Goal: Book appointment/travel/reservation

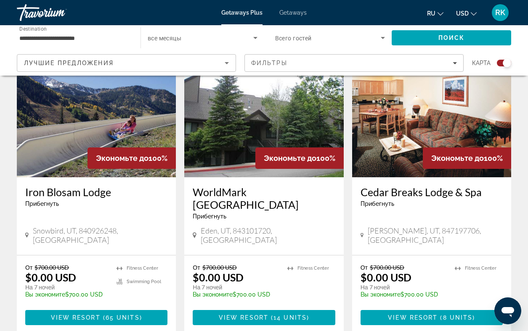
scroll to position [317, 0]
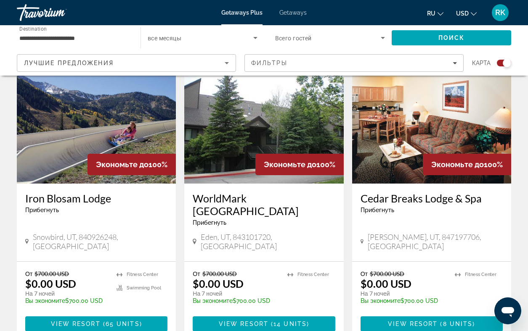
click at [259, 124] on img "Main content" at bounding box center [263, 116] width 159 height 135
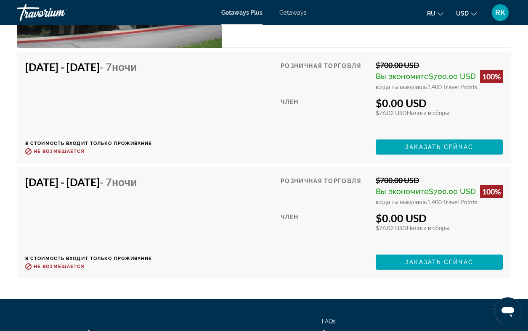
scroll to position [1645, 0]
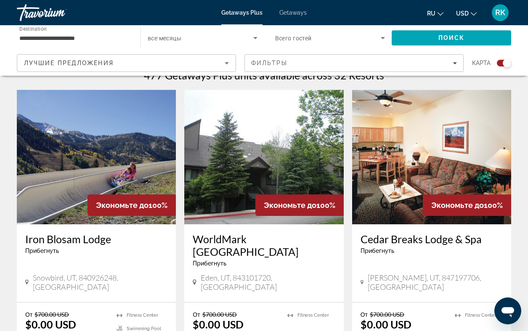
scroll to position [285, 0]
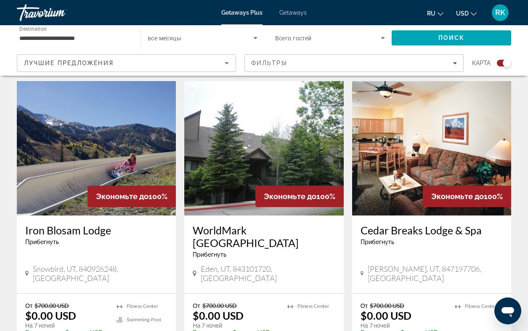
click at [416, 152] on img "Main content" at bounding box center [431, 148] width 159 height 135
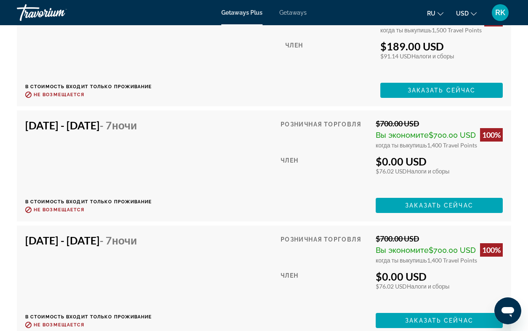
scroll to position [1971, 0]
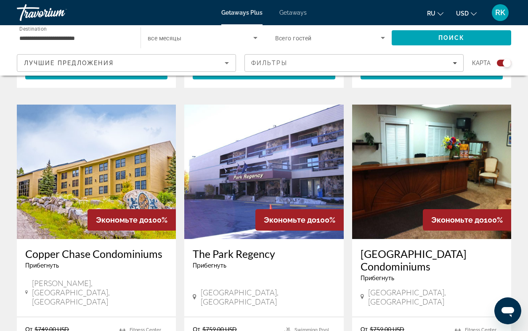
scroll to position [876, 0]
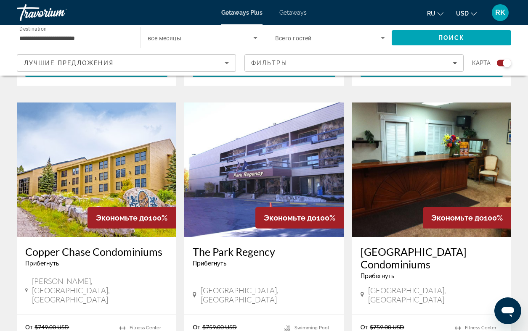
click at [114, 138] on img "Main content" at bounding box center [96, 170] width 159 height 135
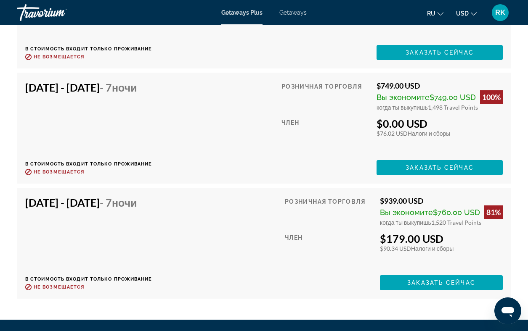
scroll to position [2018, 0]
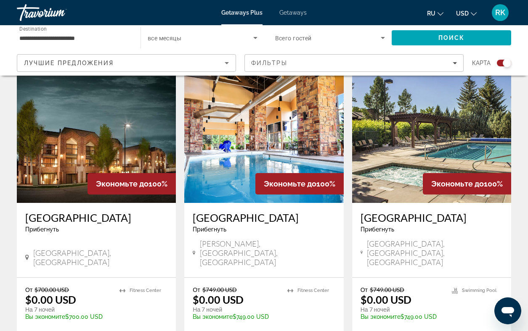
scroll to position [607, 0]
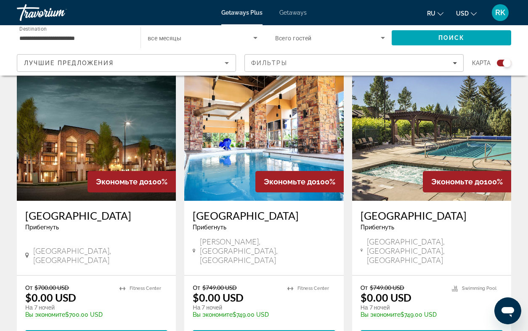
click at [66, 140] on img "Main content" at bounding box center [96, 133] width 159 height 135
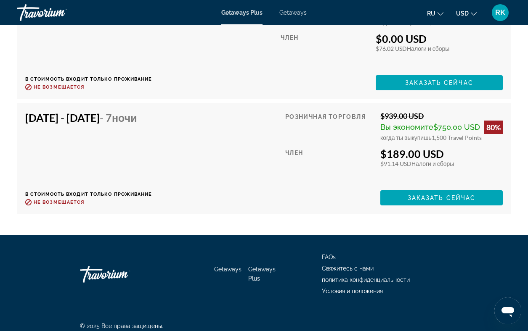
scroll to position [2610, 0]
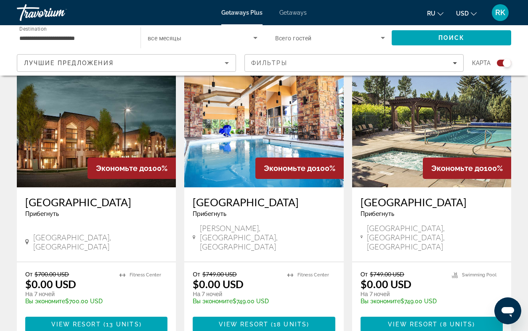
scroll to position [623, 0]
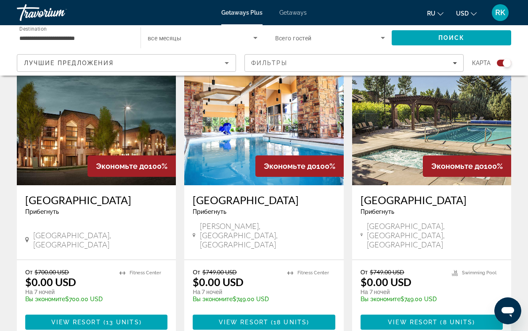
click at [229, 127] on img "Main content" at bounding box center [263, 118] width 159 height 135
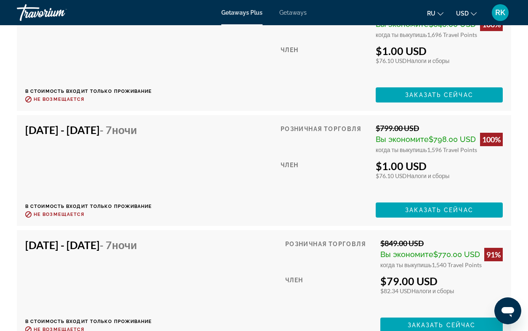
scroll to position [2082, 0]
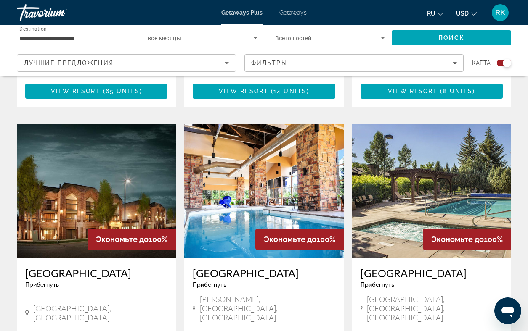
scroll to position [562, 0]
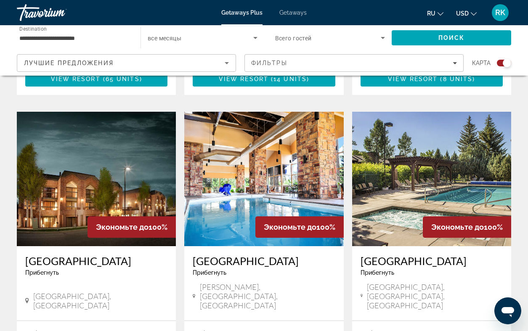
click at [399, 163] on img "Main content" at bounding box center [431, 179] width 159 height 135
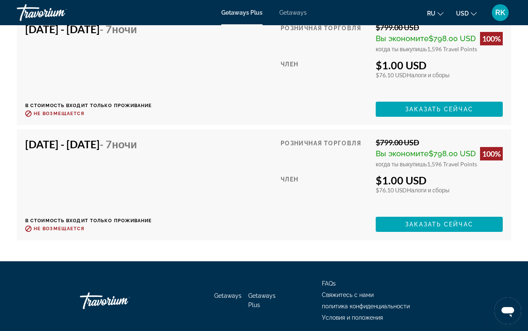
scroll to position [2477, 0]
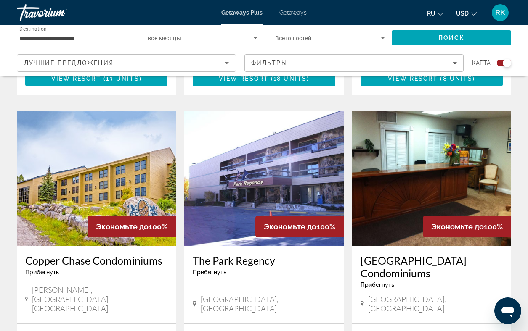
scroll to position [873, 0]
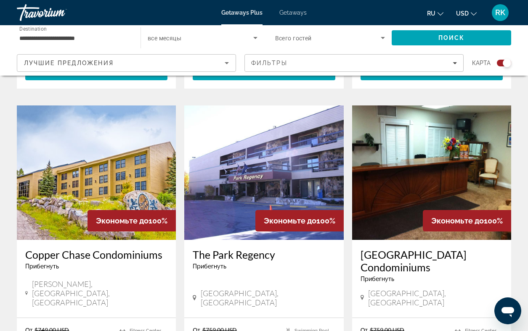
click at [75, 138] on img "Main content" at bounding box center [96, 173] width 159 height 135
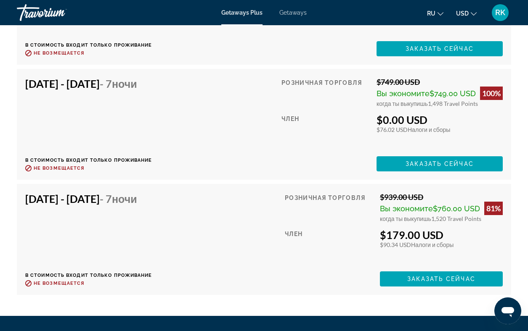
scroll to position [2034, 0]
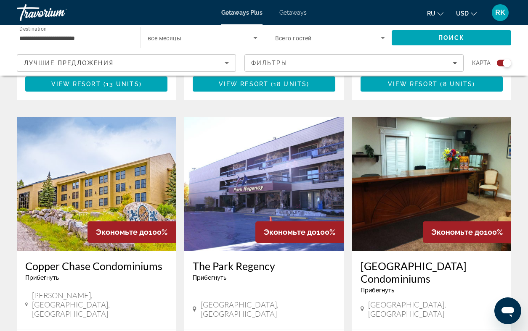
scroll to position [862, 0]
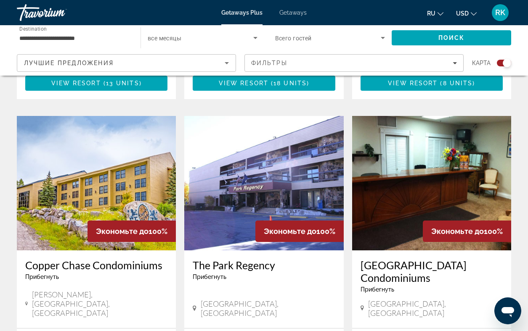
click at [251, 165] on img "Main content" at bounding box center [263, 183] width 159 height 135
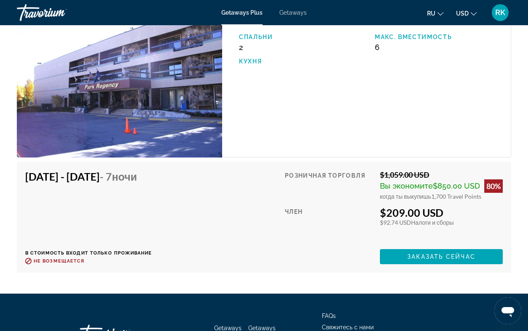
scroll to position [2412, 0]
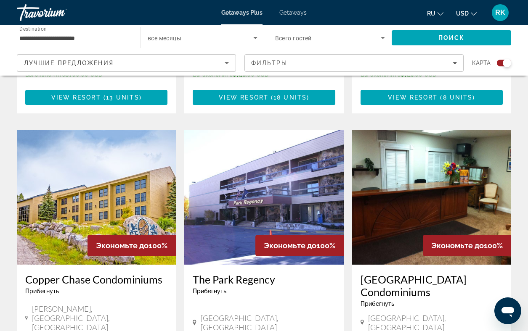
scroll to position [848, 0]
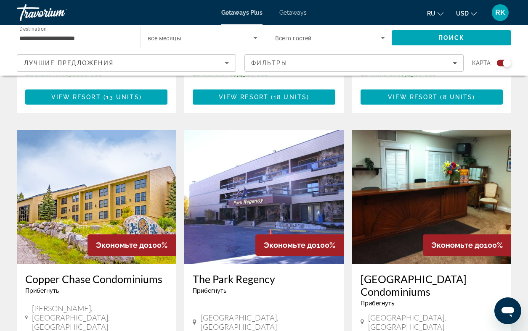
click at [429, 143] on img "Main content" at bounding box center [431, 197] width 159 height 135
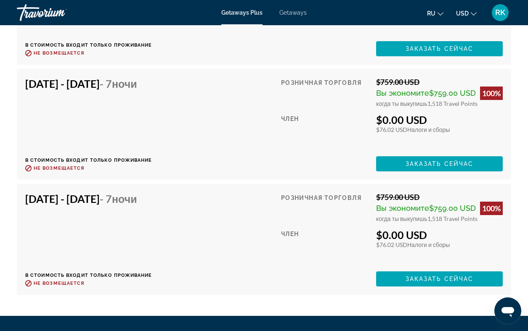
scroll to position [1756, 0]
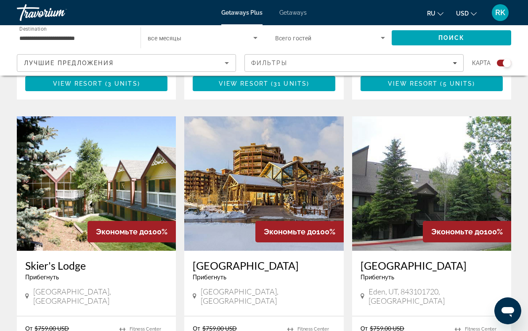
scroll to position [1170, 0]
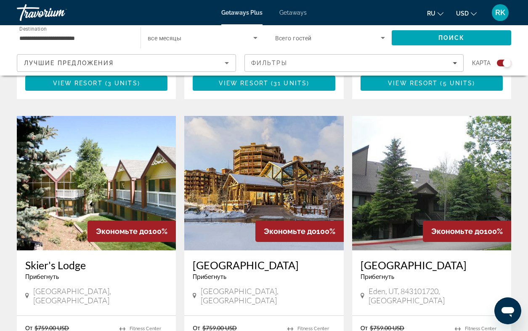
click at [88, 135] on img "Main content" at bounding box center [96, 183] width 159 height 135
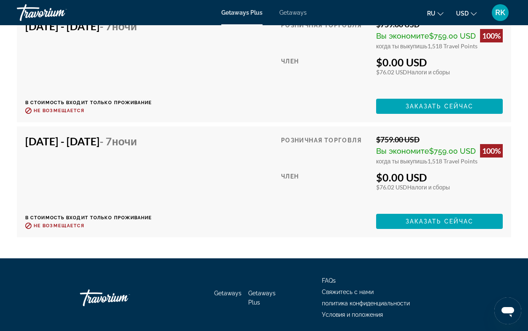
scroll to position [1595, 0]
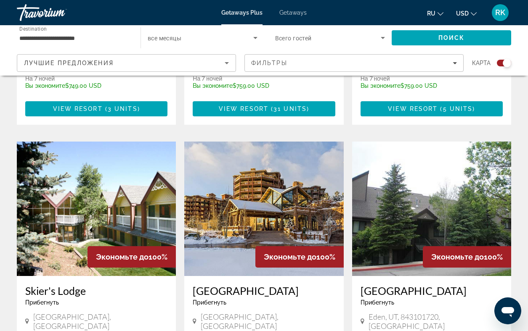
scroll to position [1157, 0]
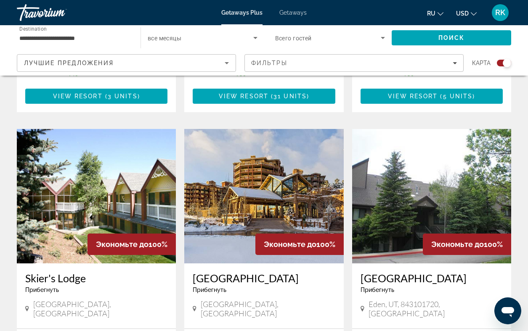
click at [245, 140] on img "Main content" at bounding box center [263, 196] width 159 height 135
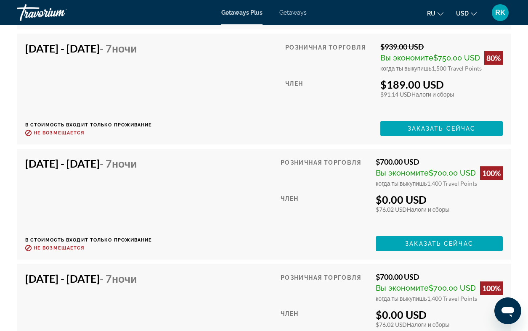
scroll to position [2191, 0]
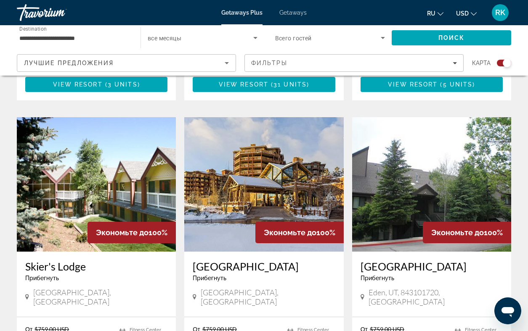
scroll to position [1170, 0]
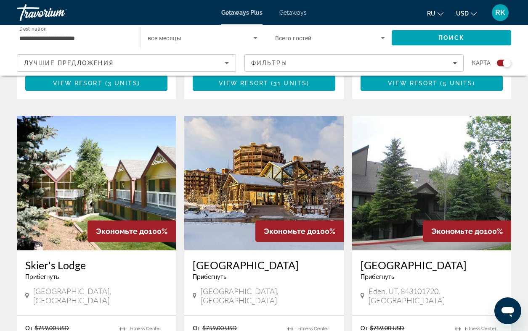
click at [416, 133] on img "Main content" at bounding box center [431, 183] width 159 height 135
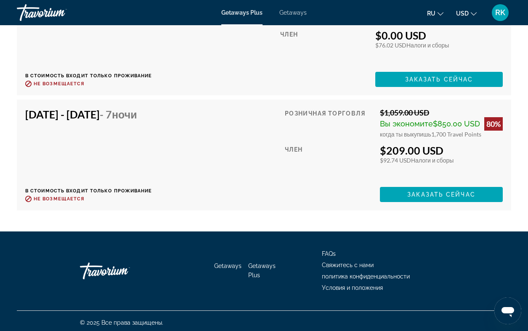
scroll to position [2030, 0]
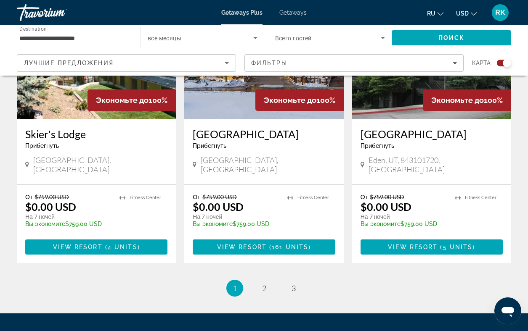
scroll to position [1303, 0]
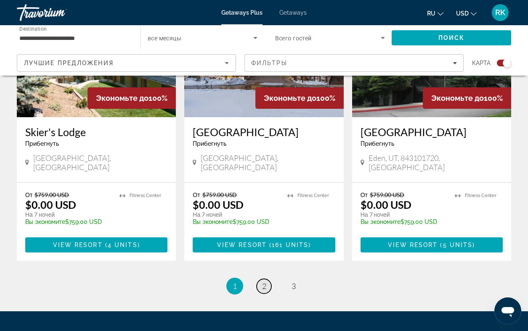
click at [265, 282] on span "2" at bounding box center [264, 286] width 4 height 9
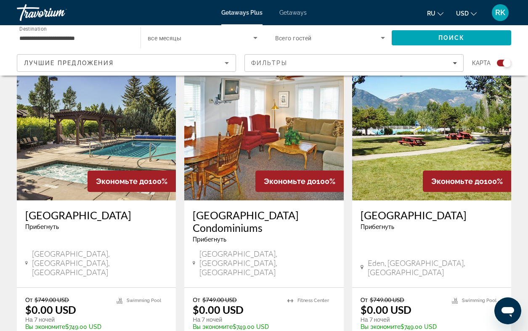
scroll to position [299, 0]
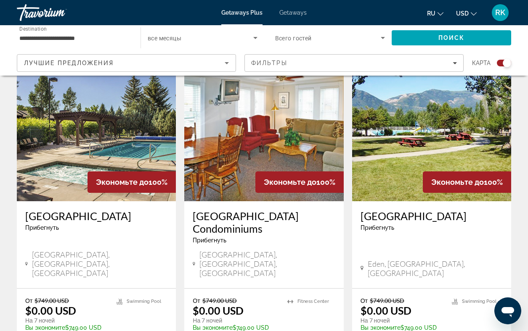
click at [61, 161] on img "Main content" at bounding box center [96, 134] width 159 height 135
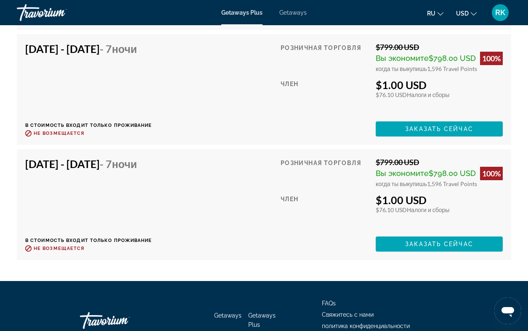
scroll to position [2505, 0]
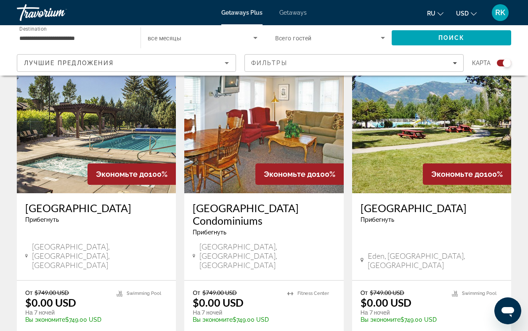
scroll to position [308, 0]
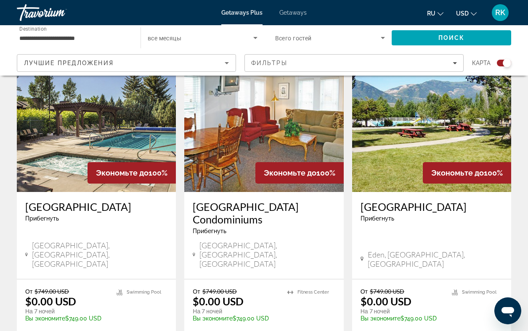
click at [246, 127] on img "Main content" at bounding box center [263, 125] width 159 height 135
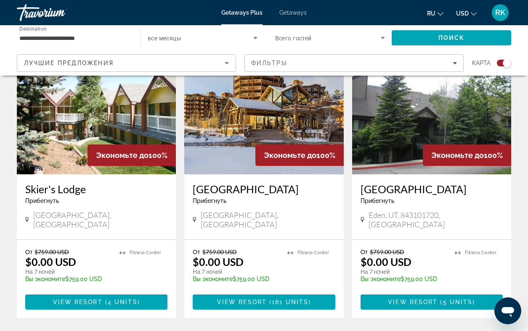
scroll to position [1328, 0]
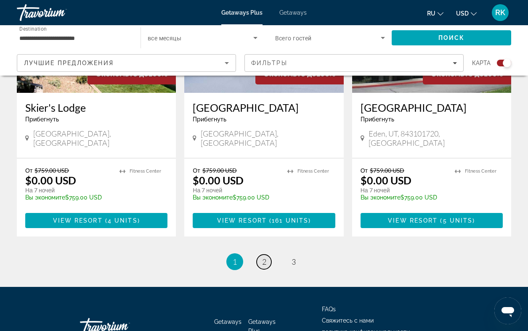
click at [263, 257] on span "2" at bounding box center [264, 261] width 4 height 9
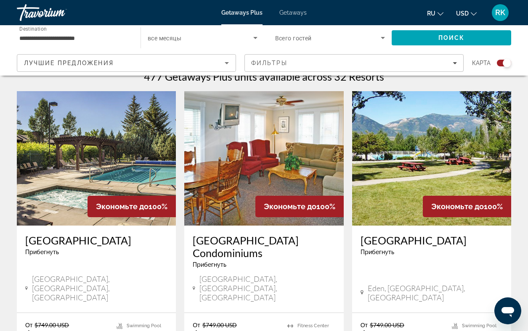
scroll to position [275, 0]
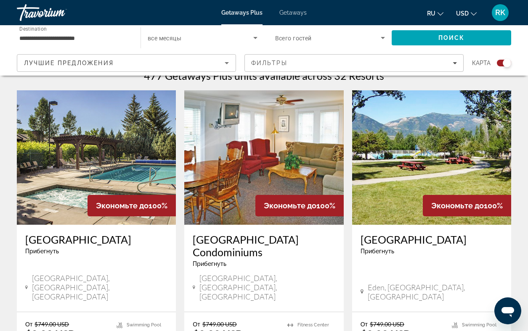
click at [406, 167] on img "Main content" at bounding box center [431, 157] width 159 height 135
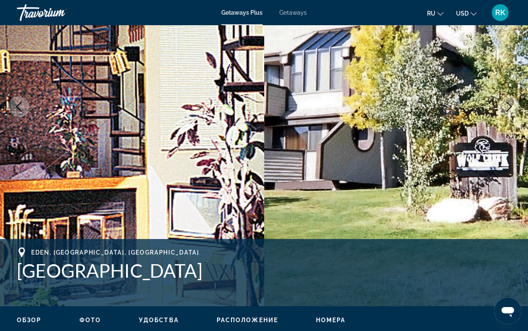
scroll to position [118, 0]
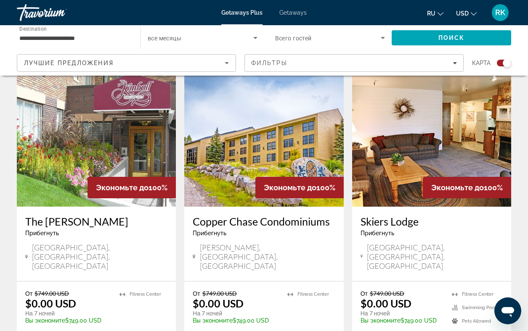
scroll to position [611, 0]
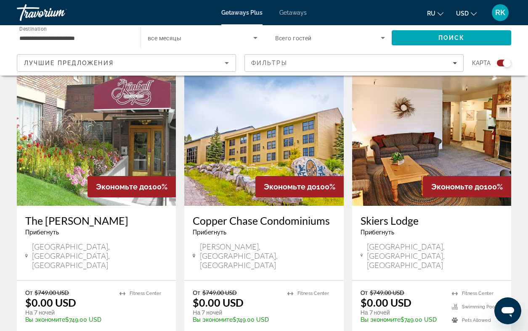
click at [70, 124] on img "Main content" at bounding box center [96, 138] width 159 height 135
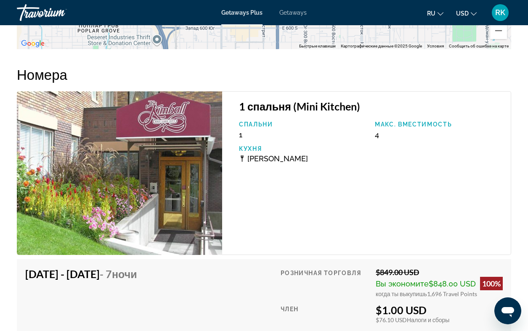
scroll to position [1420, 0]
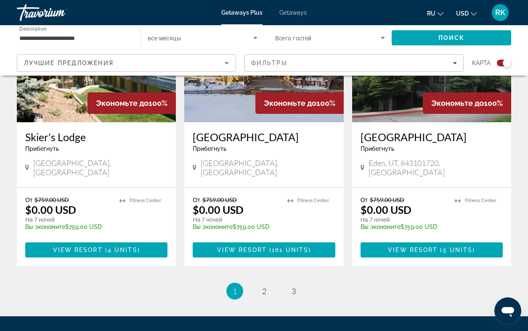
scroll to position [1328, 0]
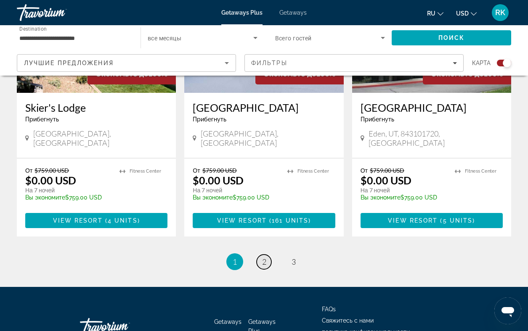
click at [264, 257] on span "2" at bounding box center [264, 261] width 4 height 9
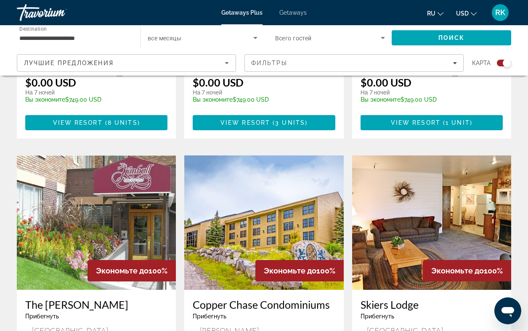
scroll to position [529, 0]
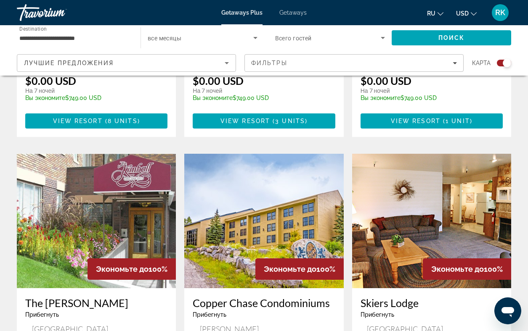
click at [265, 200] on img "Main content" at bounding box center [263, 221] width 159 height 135
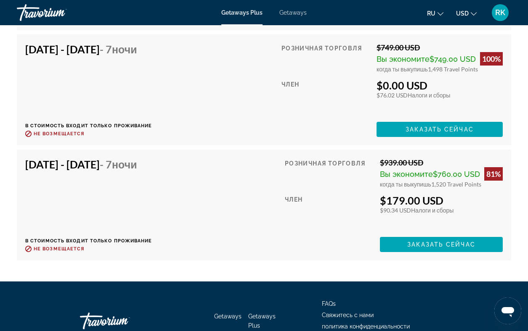
scroll to position [2061, 0]
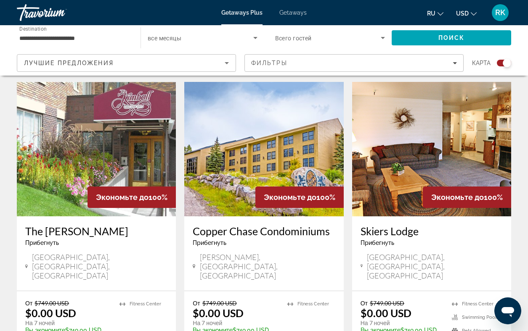
scroll to position [601, 0]
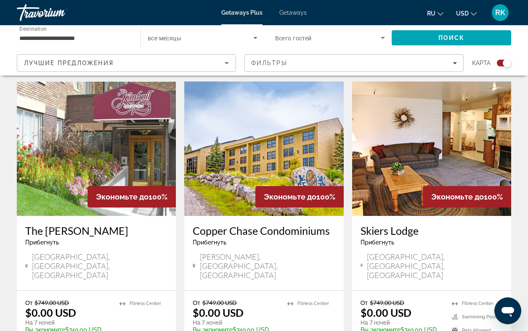
click at [413, 131] on img "Main content" at bounding box center [431, 149] width 159 height 135
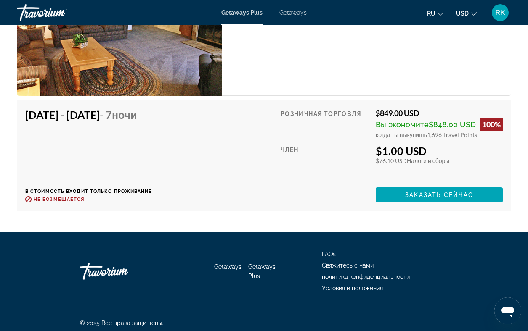
scroll to position [2070, 0]
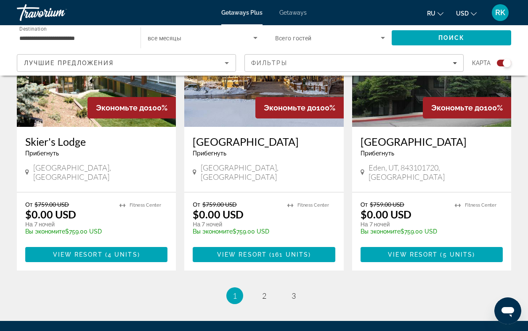
scroll to position [1328, 0]
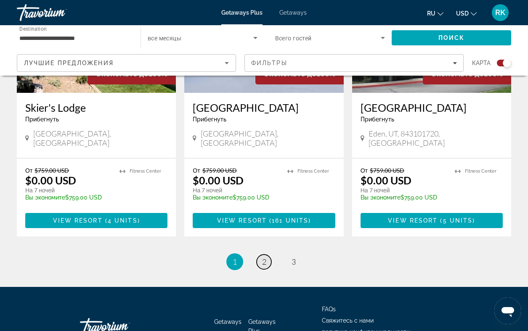
click at [265, 257] on span "2" at bounding box center [264, 261] width 4 height 9
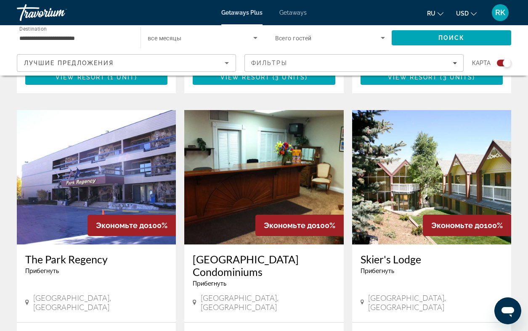
scroll to position [878, 0]
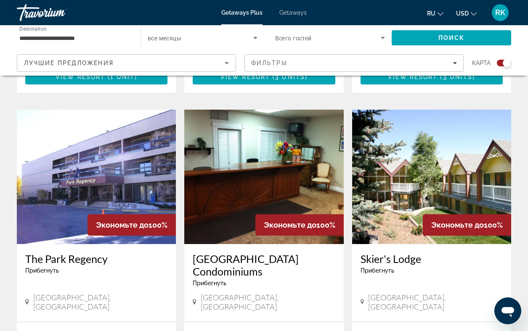
click at [122, 148] on img "Main content" at bounding box center [96, 177] width 159 height 135
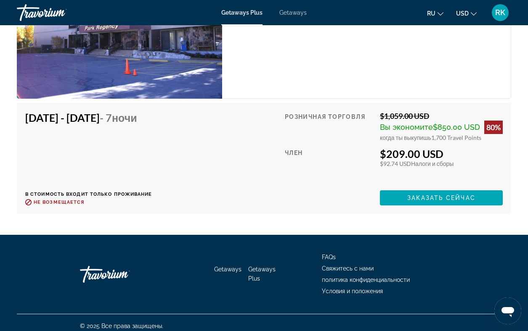
scroll to position [2477, 0]
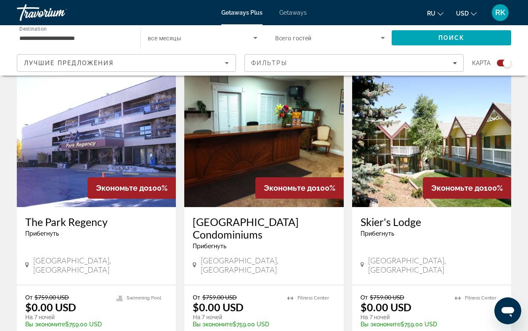
scroll to position [916, 0]
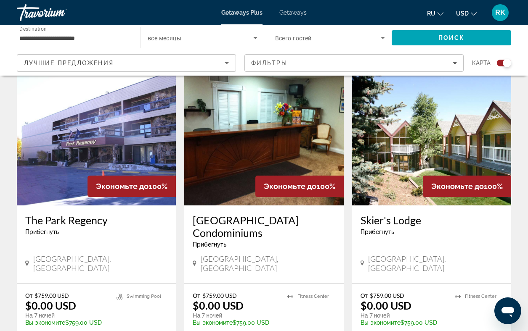
click at [240, 99] on img "Main content" at bounding box center [263, 138] width 159 height 135
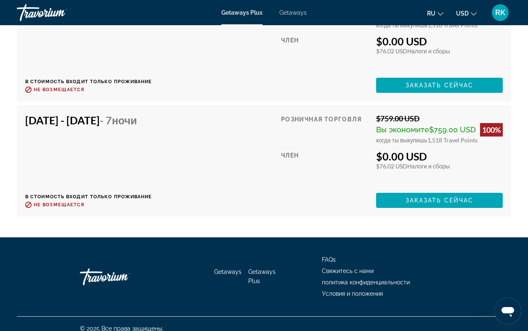
scroll to position [1832, 0]
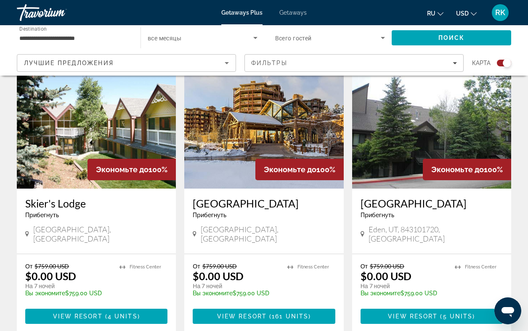
scroll to position [1328, 0]
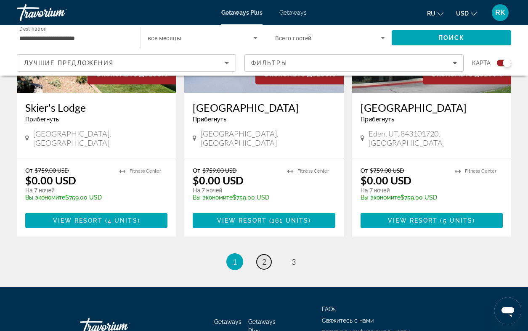
click at [262, 257] on span "2" at bounding box center [264, 261] width 4 height 9
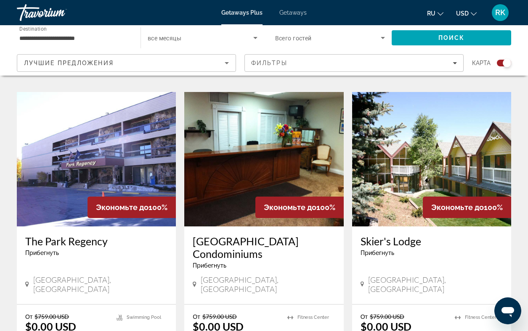
scroll to position [897, 0]
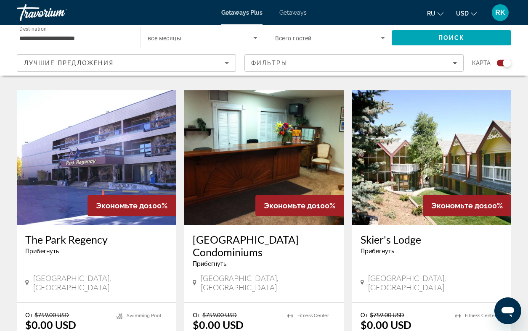
click at [433, 111] on img "Main content" at bounding box center [431, 157] width 159 height 135
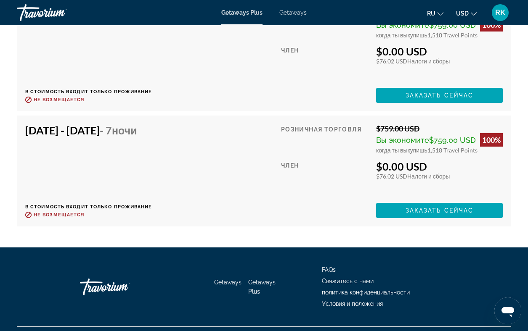
scroll to position [1595, 0]
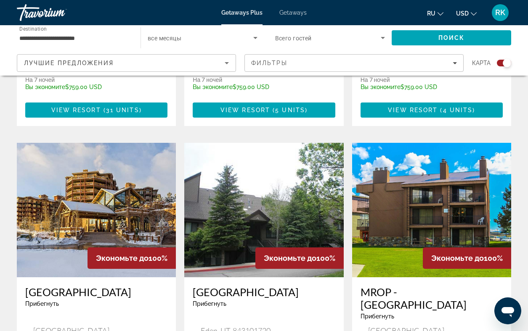
scroll to position [1153, 0]
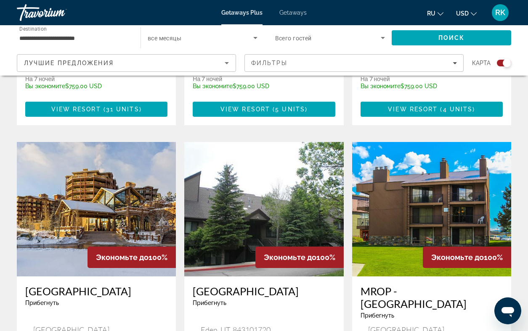
click at [96, 149] on img "Main content" at bounding box center [96, 209] width 159 height 135
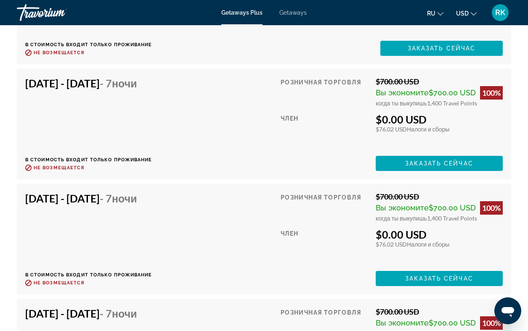
scroll to position [2271, 0]
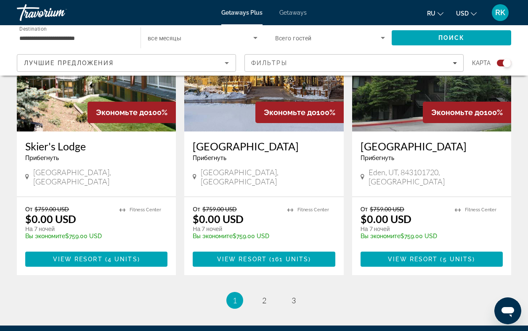
scroll to position [1328, 0]
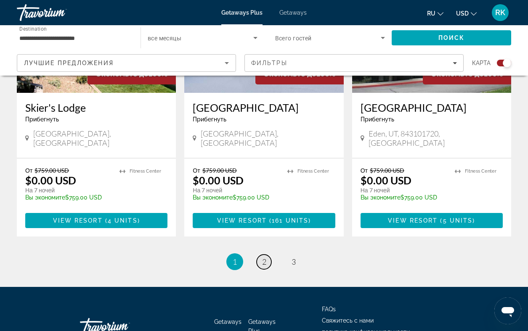
click at [262, 257] on span "2" at bounding box center [264, 261] width 4 height 9
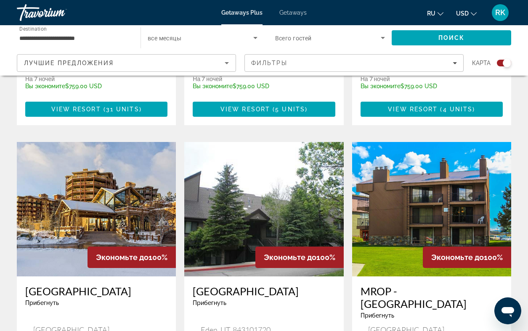
scroll to position [1173, 0]
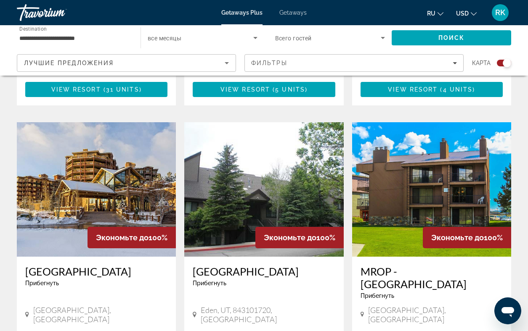
click at [230, 161] on img "Main content" at bounding box center [263, 189] width 159 height 135
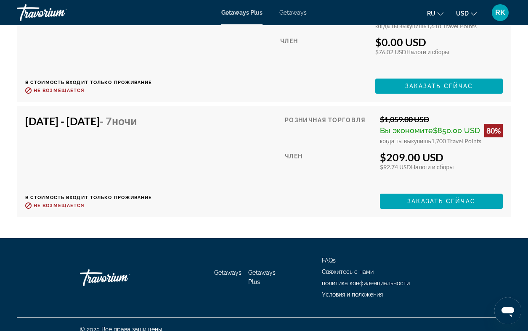
scroll to position [2031, 0]
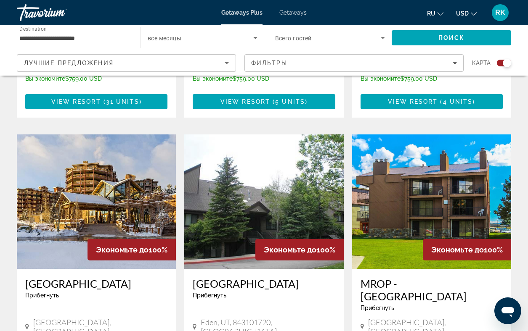
scroll to position [1168, 0]
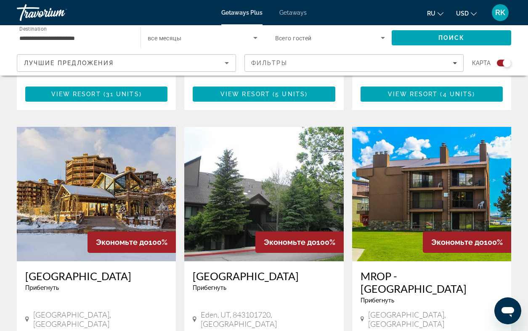
click at [421, 132] on img "Main content" at bounding box center [431, 194] width 159 height 135
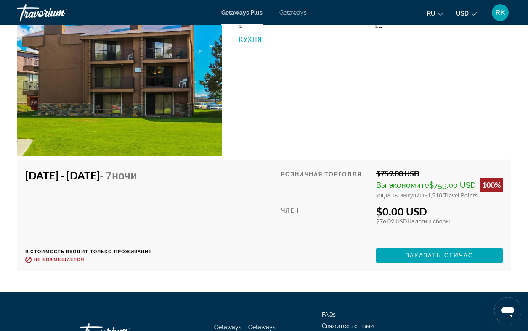
scroll to position [1579, 0]
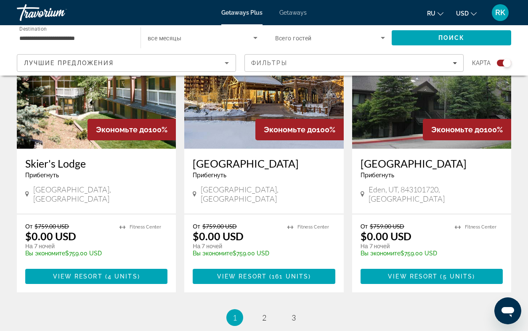
scroll to position [1270, 0]
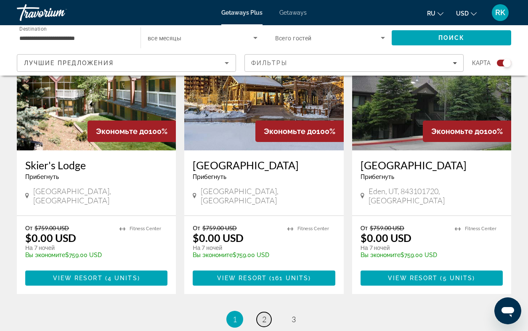
click at [265, 315] on span "2" at bounding box center [264, 319] width 4 height 9
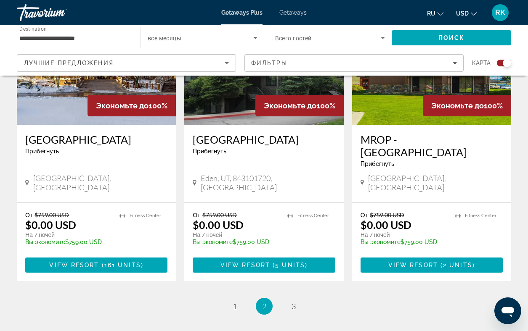
scroll to position [1306, 0]
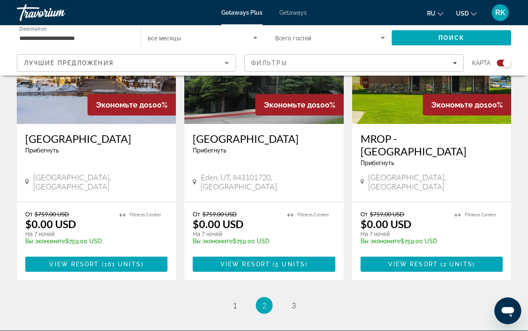
click at [71, 40] on input "**********" at bounding box center [74, 38] width 110 height 10
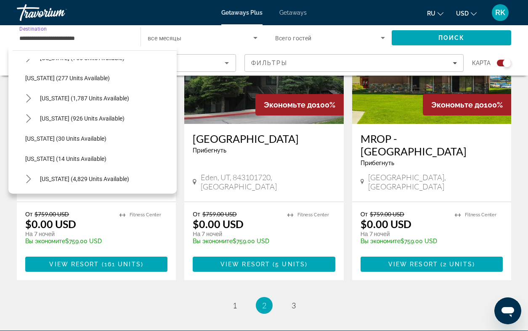
scroll to position [55, 0]
click at [58, 118] on span "[US_STATE] (926 units available)" at bounding box center [82, 119] width 85 height 7
type input "**********"
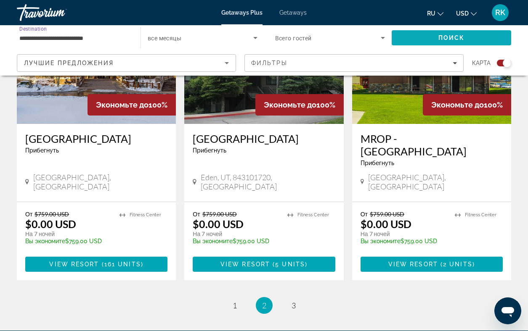
click at [416, 42] on span "Search" at bounding box center [451, 38] width 119 height 20
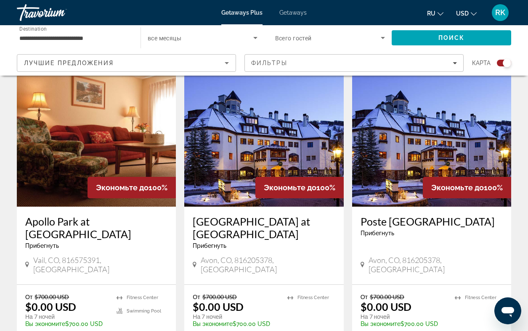
scroll to position [295, 0]
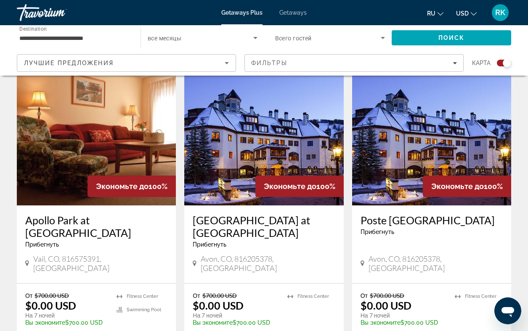
click at [113, 153] on img "Main content" at bounding box center [96, 138] width 159 height 135
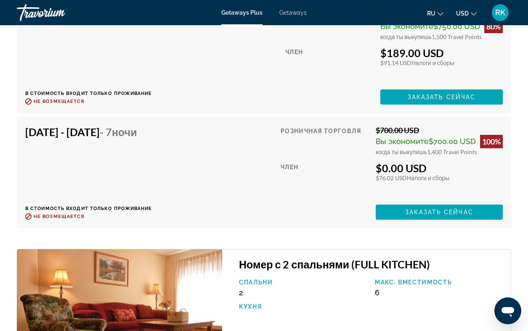
scroll to position [3318, 0]
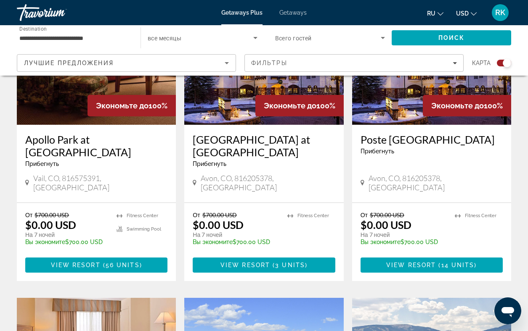
scroll to position [378, 0]
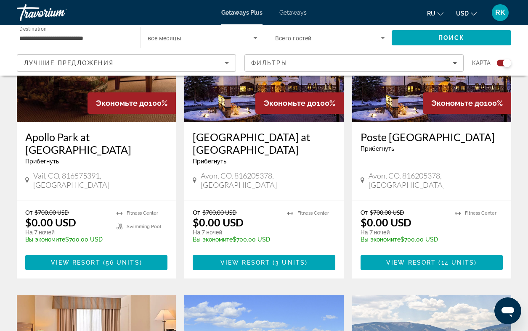
click at [233, 89] on img "Main content" at bounding box center [263, 55] width 159 height 135
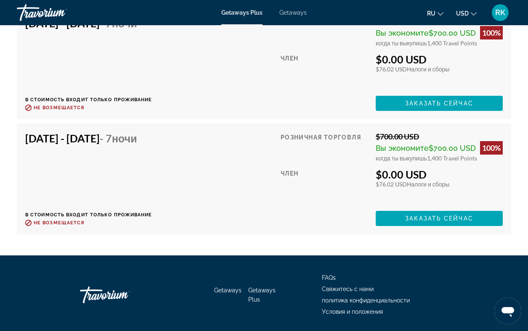
scroll to position [1701, 0]
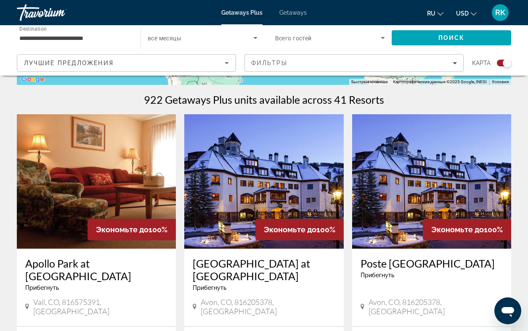
scroll to position [254, 0]
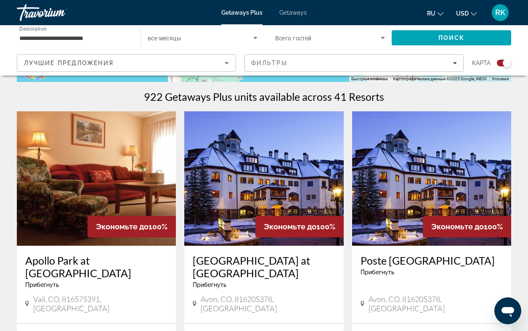
click at [413, 195] on img "Main content" at bounding box center [431, 178] width 159 height 135
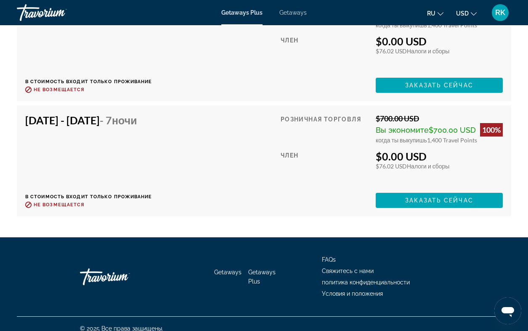
scroll to position [1798, 0]
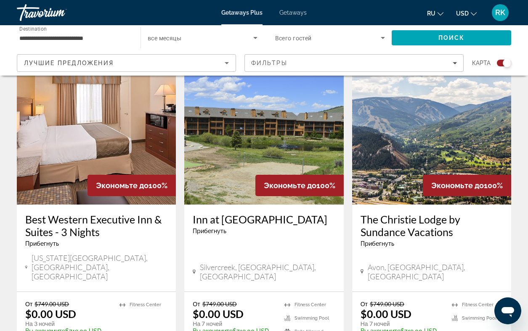
scroll to position [604, 0]
click at [86, 138] on img "Main content" at bounding box center [96, 137] width 159 height 135
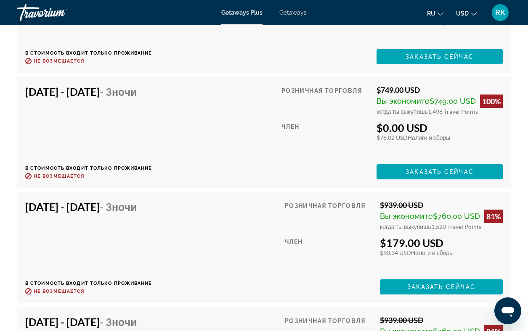
scroll to position [3324, 0]
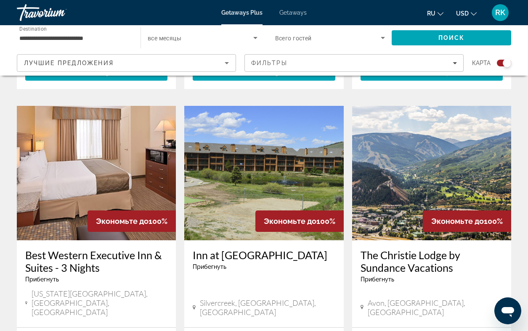
scroll to position [569, 0]
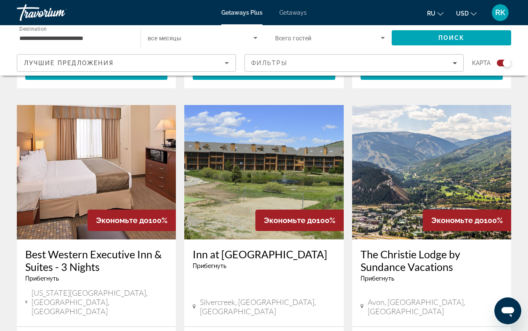
click at [239, 186] on img "Main content" at bounding box center [263, 172] width 159 height 135
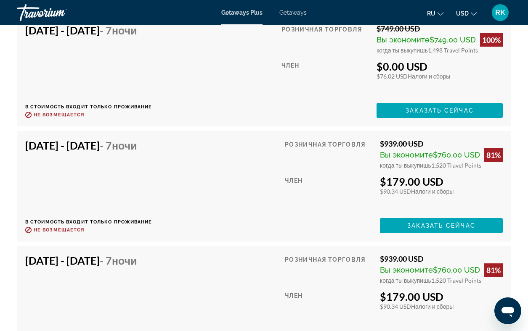
scroll to position [1961, 0]
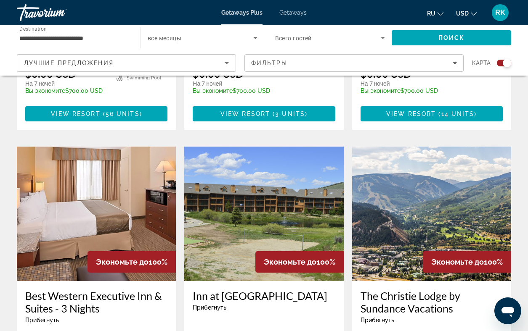
scroll to position [528, 0]
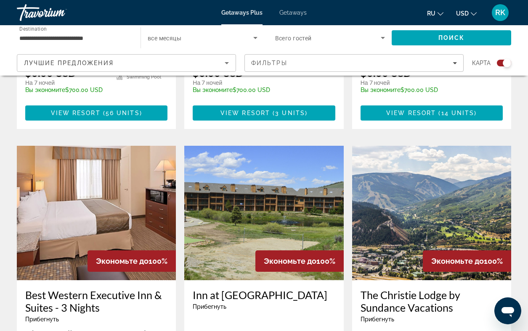
click at [426, 203] on img "Main content" at bounding box center [431, 213] width 159 height 135
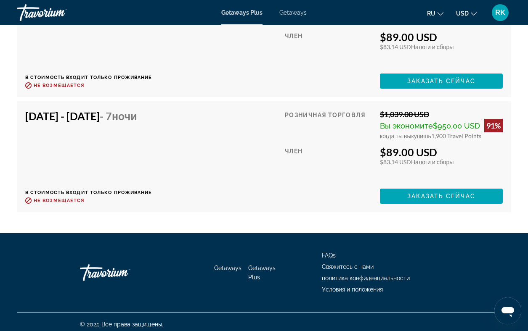
scroll to position [2463, 0]
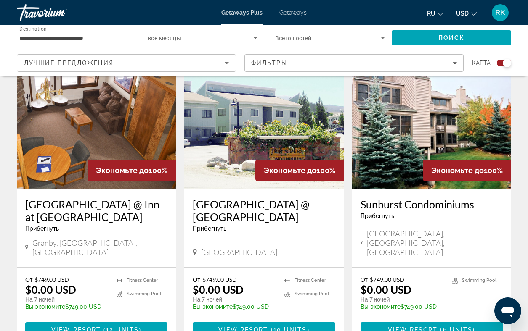
scroll to position [937, 0]
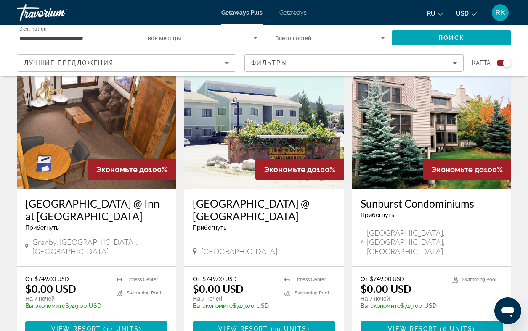
click at [67, 120] on img "Main content" at bounding box center [96, 121] width 159 height 135
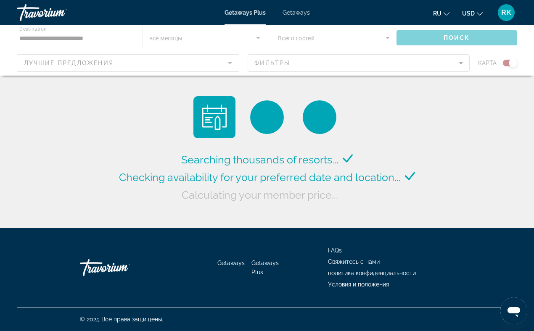
click at [77, 40] on div "Main content" at bounding box center [267, 50] width 534 height 50
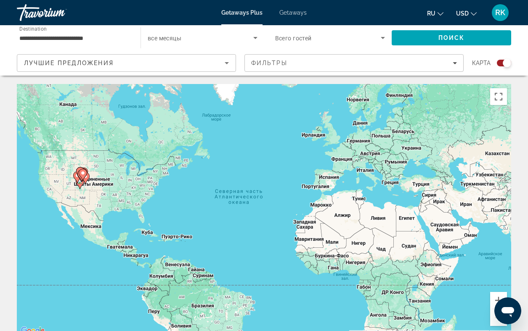
click at [74, 39] on input "**********" at bounding box center [74, 38] width 110 height 10
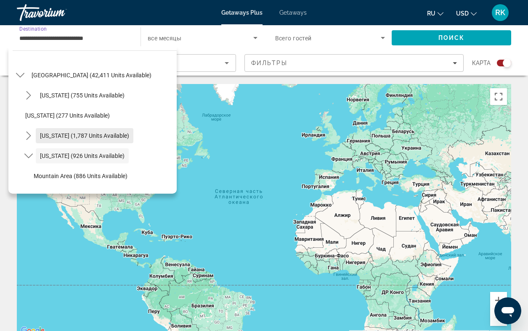
scroll to position [17, 0]
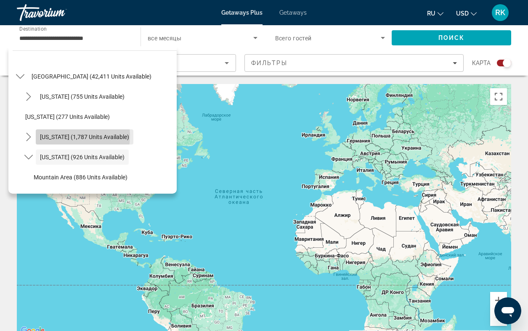
click at [59, 135] on span "[US_STATE] (1,787 units available)" at bounding box center [84, 137] width 89 height 7
type input "**********"
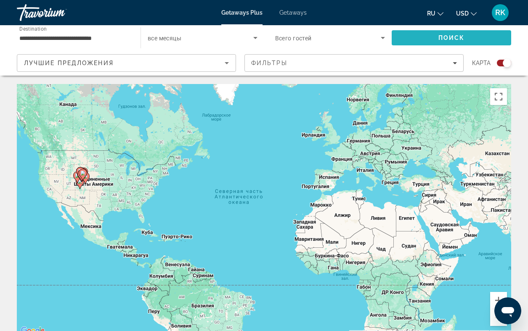
click at [417, 38] on span "Search" at bounding box center [451, 38] width 119 height 20
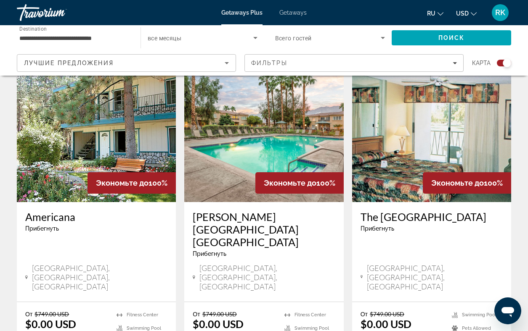
scroll to position [298, 0]
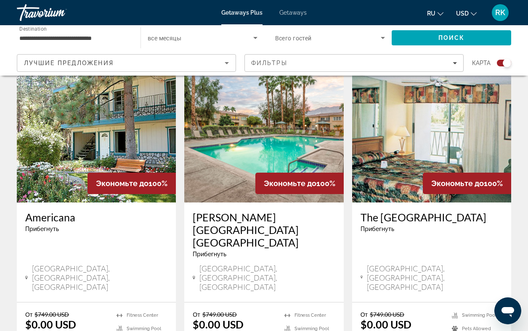
click at [134, 145] on img "Main content" at bounding box center [96, 135] width 159 height 135
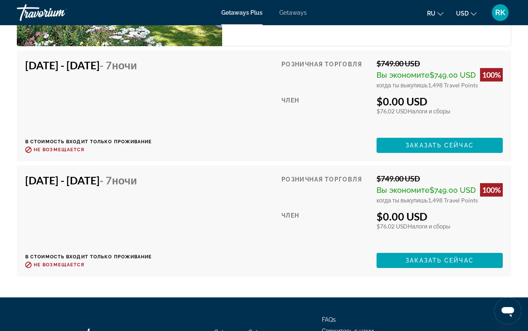
scroll to position [1727, 0]
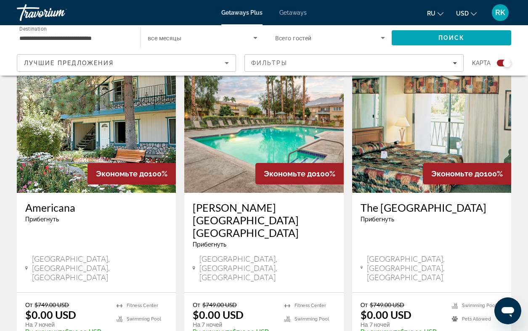
scroll to position [308, 0]
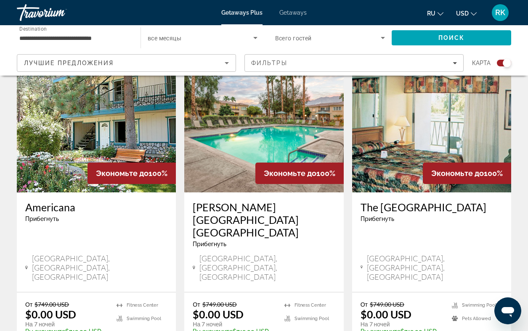
click at [229, 157] on img "Main content" at bounding box center [263, 125] width 159 height 135
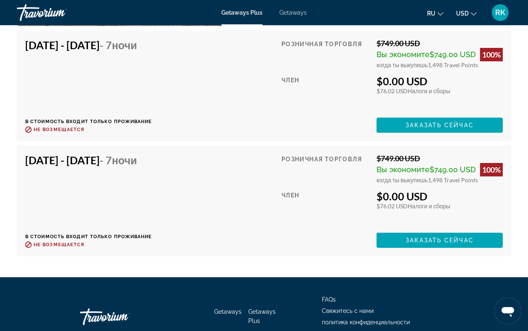
scroll to position [1689, 0]
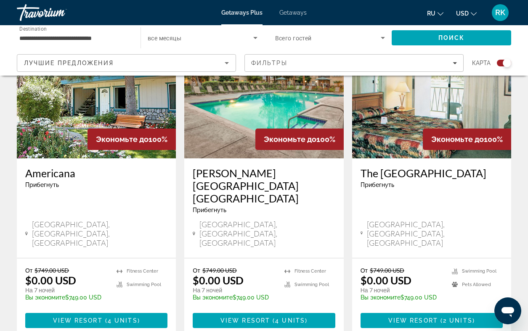
scroll to position [341, 0]
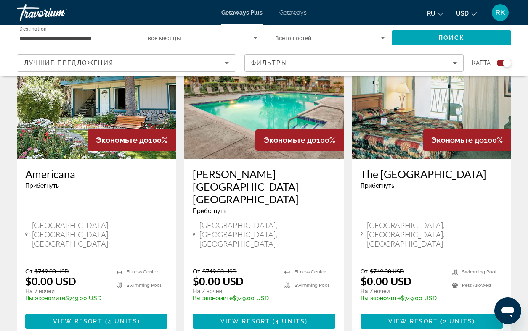
click at [402, 113] on img "Main content" at bounding box center [431, 92] width 159 height 135
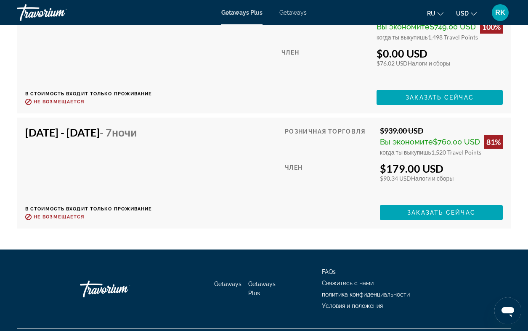
scroll to position [1846, 0]
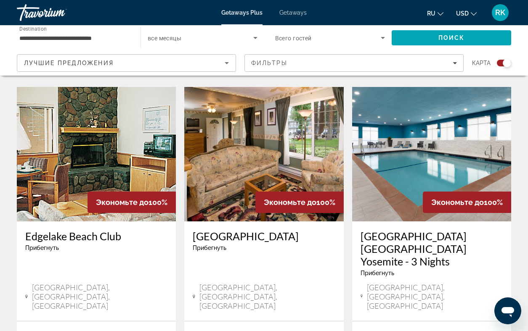
scroll to position [608, 0]
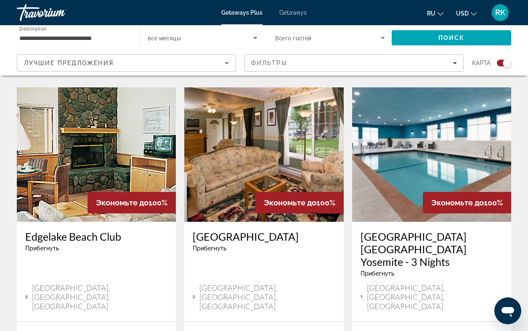
click at [72, 157] on img "Main content" at bounding box center [96, 154] width 159 height 135
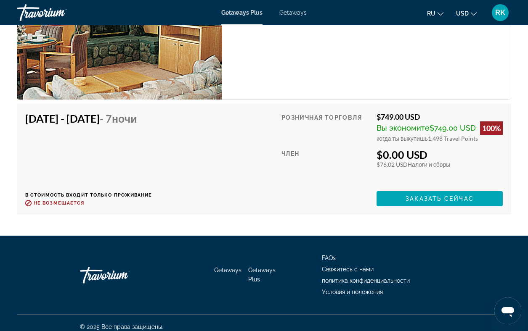
scroll to position [1576, 0]
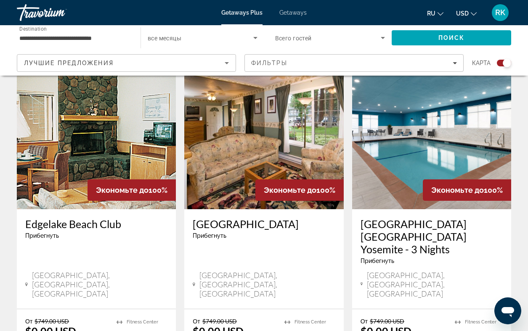
scroll to position [622, 0]
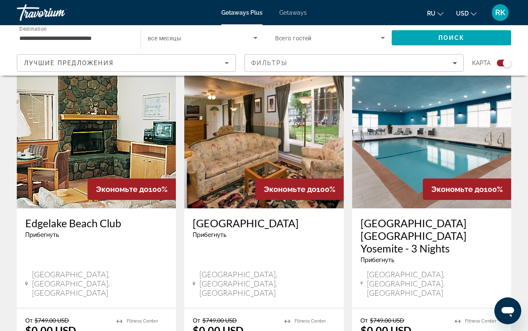
click at [215, 132] on img "Main content" at bounding box center [263, 141] width 159 height 135
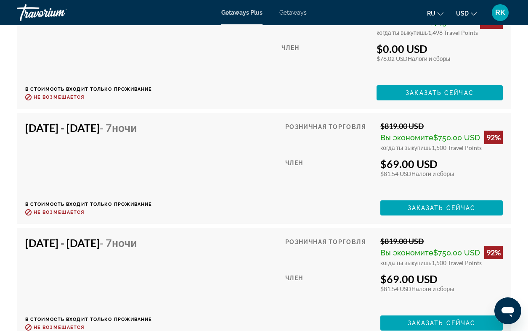
scroll to position [2688, 0]
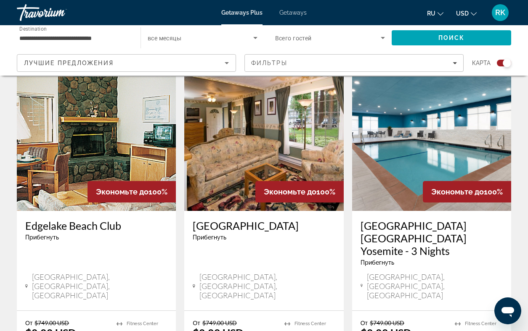
scroll to position [619, 0]
click at [400, 135] on img "Main content" at bounding box center [431, 143] width 159 height 135
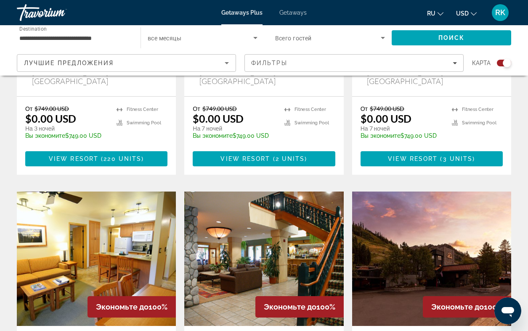
scroll to position [1175, 0]
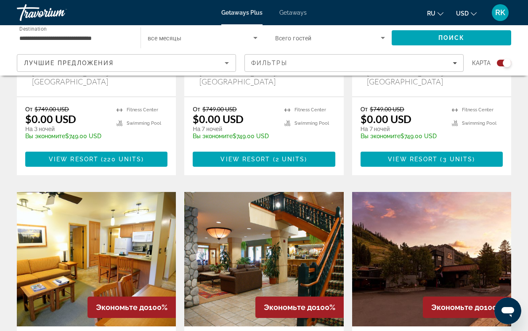
click at [256, 192] on img "Main content" at bounding box center [263, 259] width 159 height 135
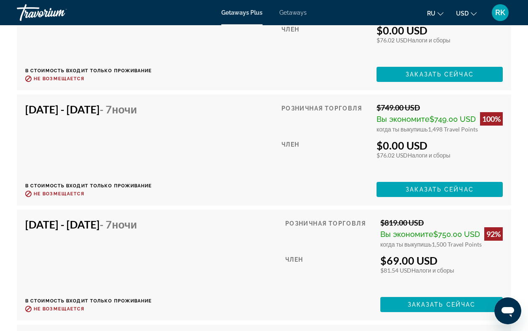
scroll to position [3370, 0]
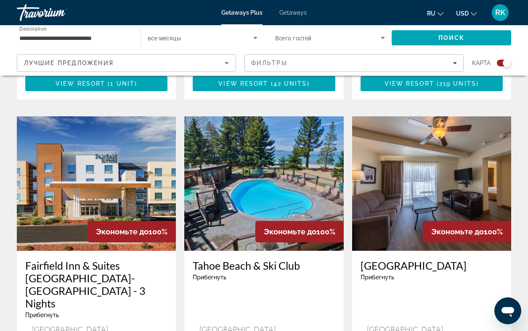
scroll to position [912, 0]
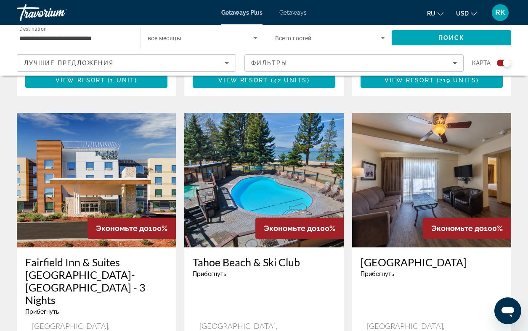
click at [239, 135] on img "Main content" at bounding box center [263, 180] width 159 height 135
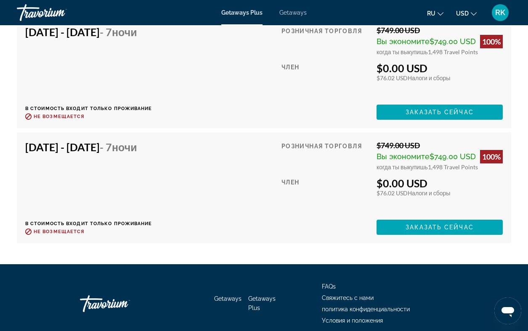
scroll to position [1705, 0]
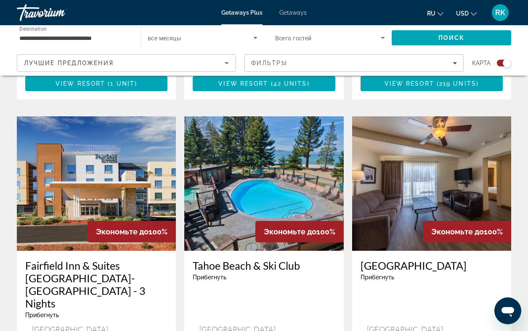
scroll to position [909, 0]
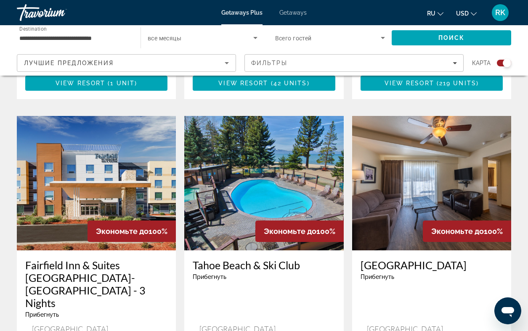
click at [448, 132] on img "Main content" at bounding box center [431, 183] width 159 height 135
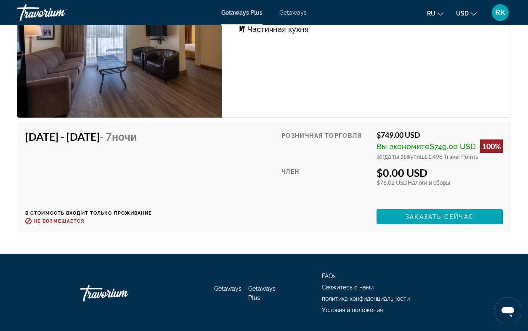
scroll to position [2238, 0]
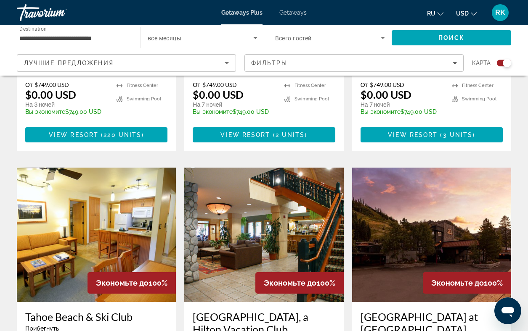
scroll to position [1201, 0]
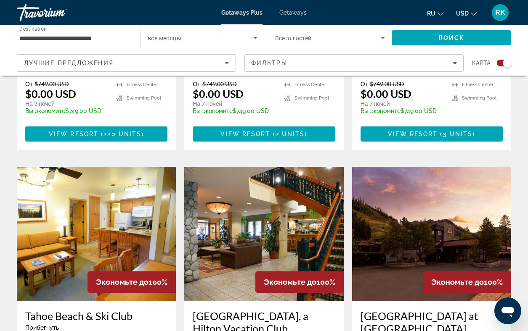
click at [100, 167] on img "Main content" at bounding box center [96, 234] width 159 height 135
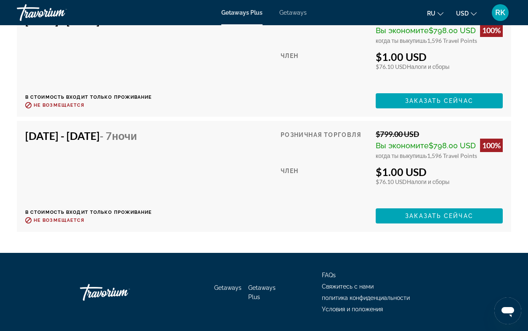
scroll to position [5566, 0]
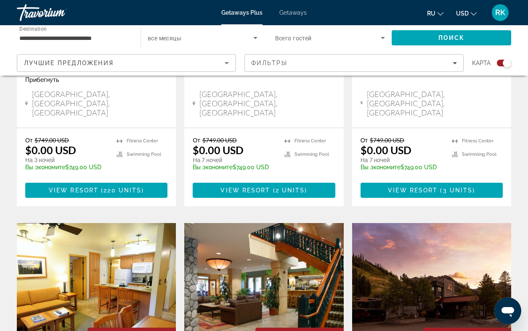
scroll to position [1144, 0]
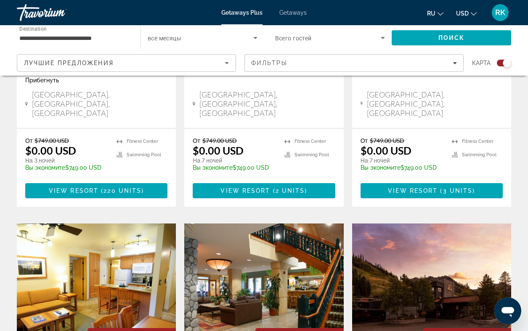
click at [431, 224] on img "Main content" at bounding box center [431, 291] width 159 height 135
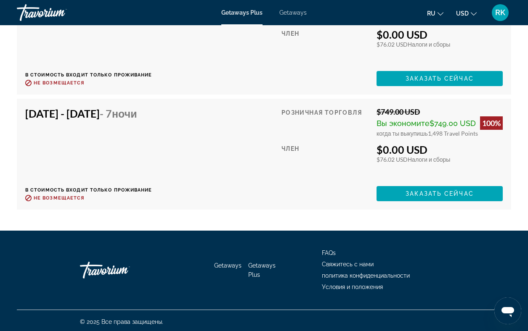
scroll to position [2255, 0]
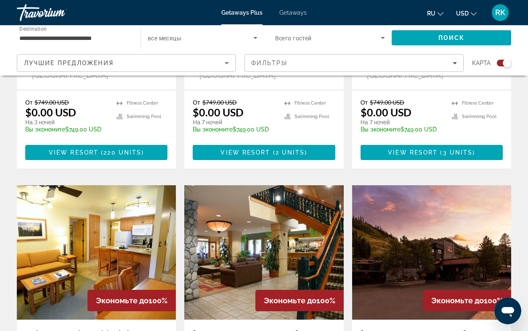
scroll to position [1366, 0]
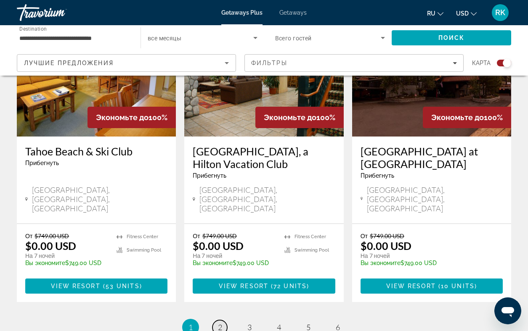
click at [220, 323] on span "2" at bounding box center [220, 327] width 4 height 9
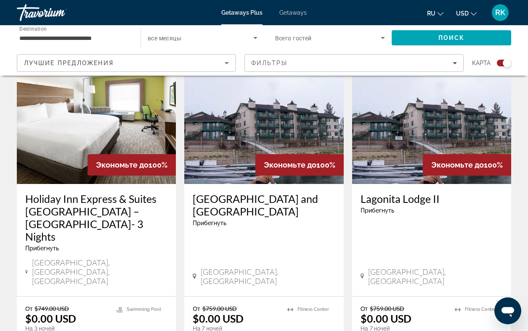
scroll to position [321, 0]
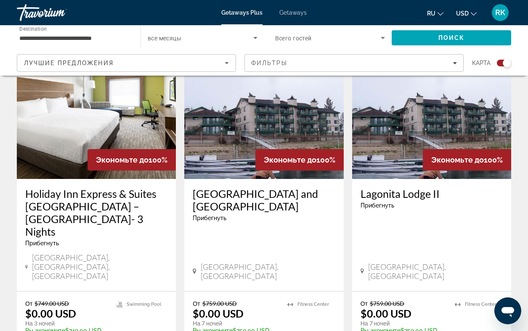
click at [86, 131] on img "Main content" at bounding box center [96, 112] width 159 height 135
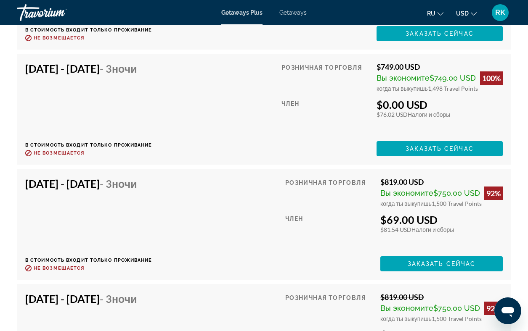
scroll to position [2940, 0]
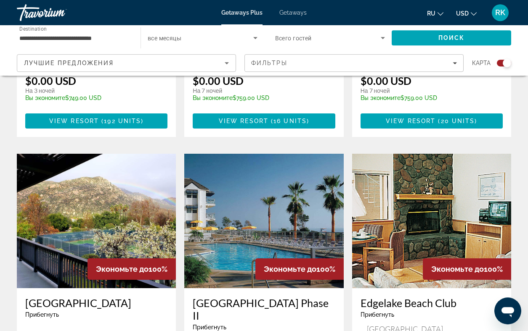
scroll to position [556, 0]
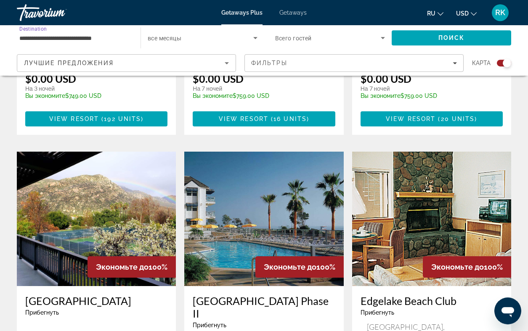
click at [79, 36] on input "**********" at bounding box center [74, 38] width 110 height 10
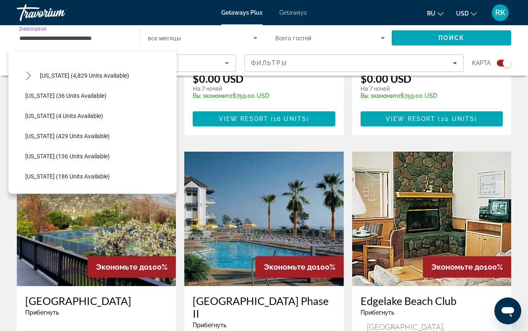
scroll to position [283, 0]
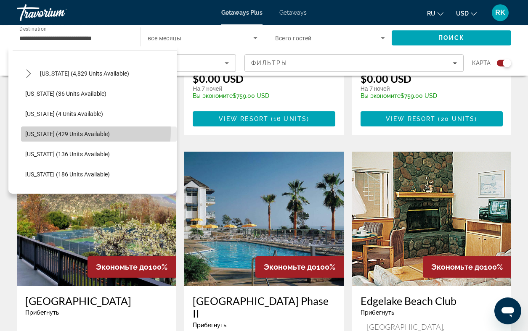
click at [72, 131] on span "[US_STATE] (429 units available)" at bounding box center [67, 134] width 85 height 7
type input "**********"
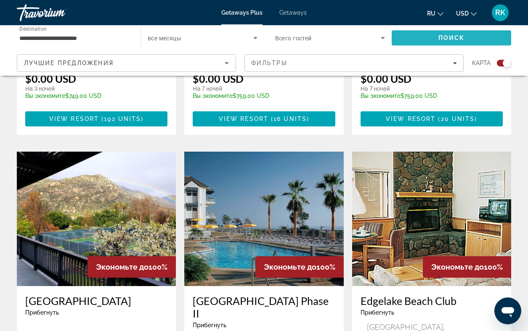
click at [405, 35] on span "Search" at bounding box center [451, 38] width 119 height 20
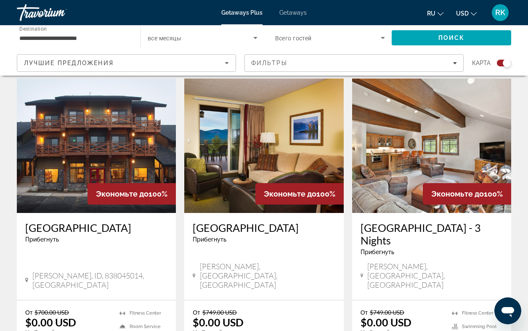
scroll to position [290, 0]
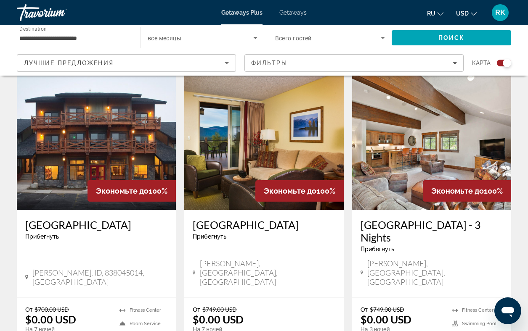
click at [92, 155] on img "Main content" at bounding box center [96, 143] width 159 height 135
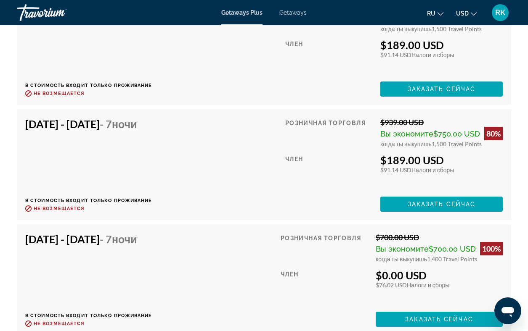
scroll to position [2554, 0]
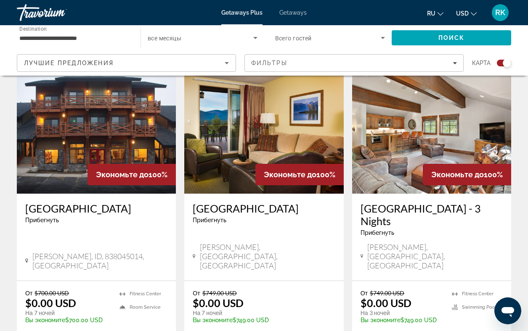
scroll to position [298, 0]
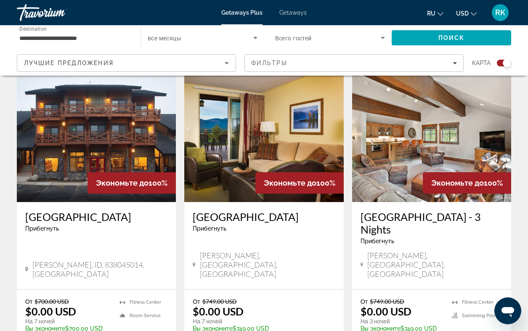
click at [242, 163] on img "Main content" at bounding box center [263, 135] width 159 height 135
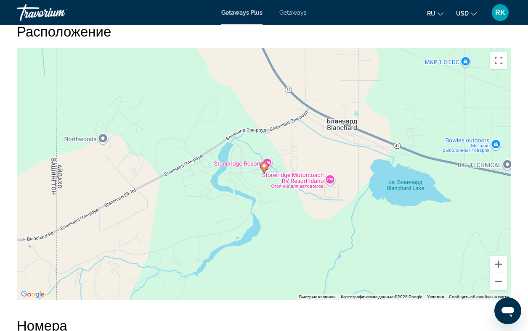
scroll to position [1162, 0]
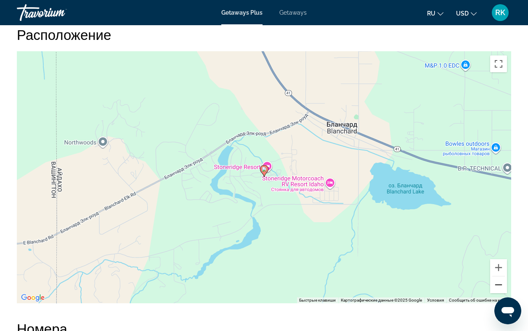
click at [499, 284] on button "Уменьшить" at bounding box center [498, 285] width 17 height 17
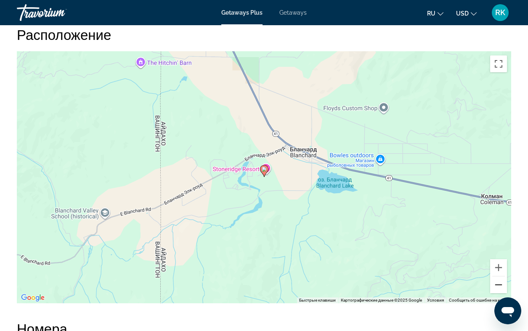
click at [499, 284] on button "Уменьшить" at bounding box center [498, 285] width 17 height 17
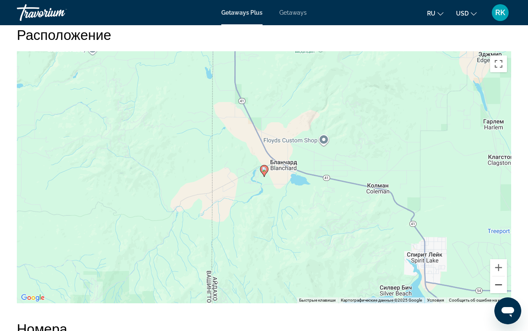
click at [499, 284] on button "Уменьшить" at bounding box center [498, 285] width 17 height 17
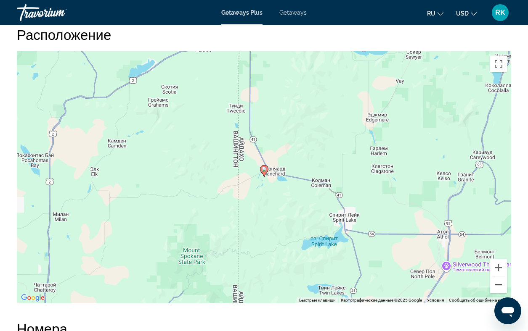
click at [499, 284] on button "Уменьшить" at bounding box center [498, 285] width 17 height 17
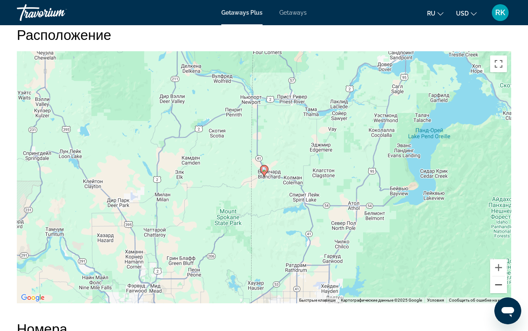
click at [499, 284] on button "Уменьшить" at bounding box center [498, 285] width 17 height 17
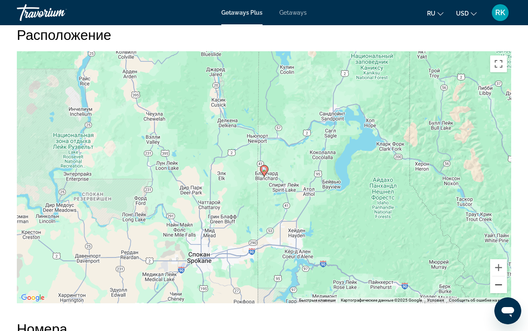
click at [499, 284] on button "Уменьшить" at bounding box center [498, 285] width 17 height 17
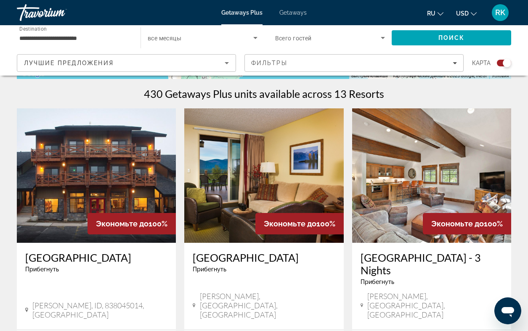
scroll to position [263, 0]
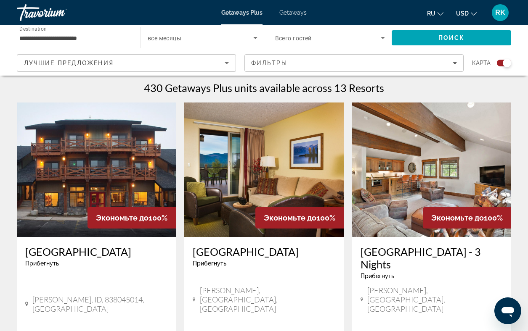
click at [107, 170] on img "Main content" at bounding box center [96, 170] width 159 height 135
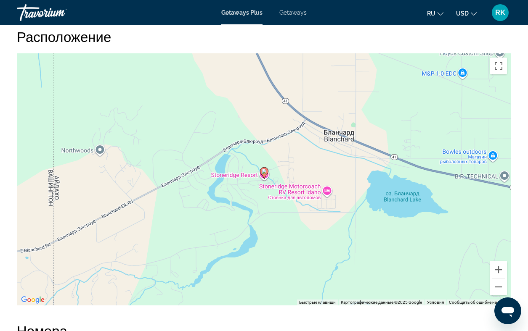
scroll to position [1195, 0]
click at [501, 288] on button "Уменьшить" at bounding box center [498, 287] width 17 height 17
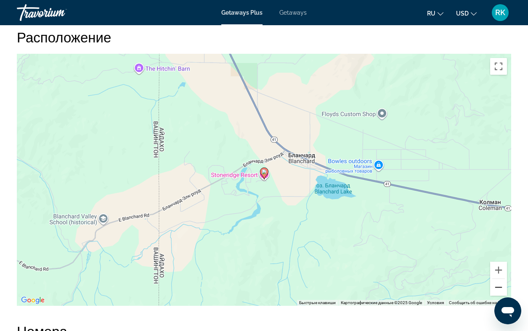
click at [501, 288] on button "Уменьшить" at bounding box center [498, 287] width 17 height 17
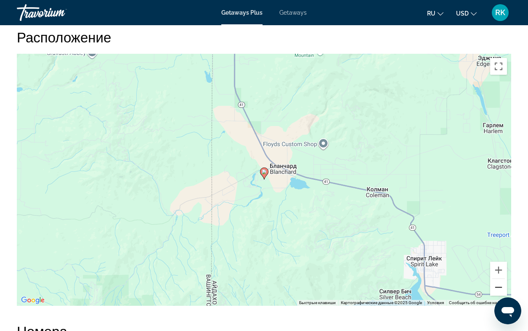
click at [501, 288] on button "Уменьшить" at bounding box center [498, 287] width 17 height 17
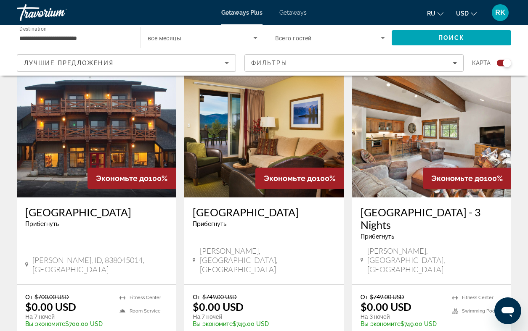
scroll to position [304, 0]
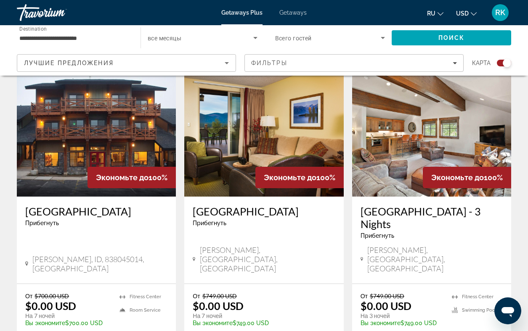
click at [421, 124] on img "Main content" at bounding box center [431, 129] width 159 height 135
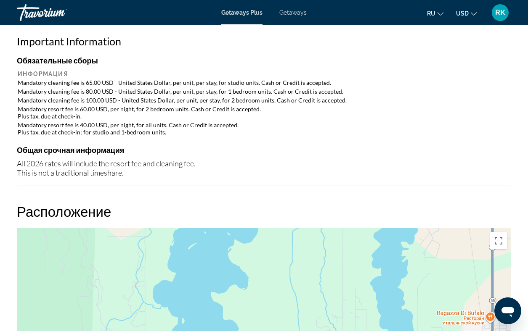
scroll to position [947, 0]
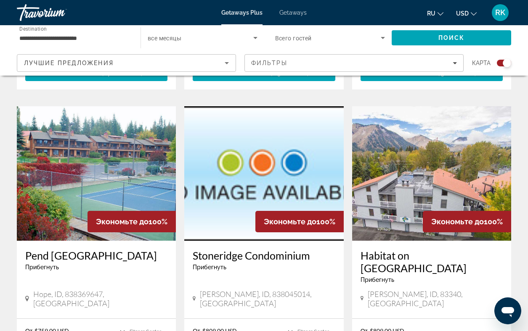
scroll to position [581, 0]
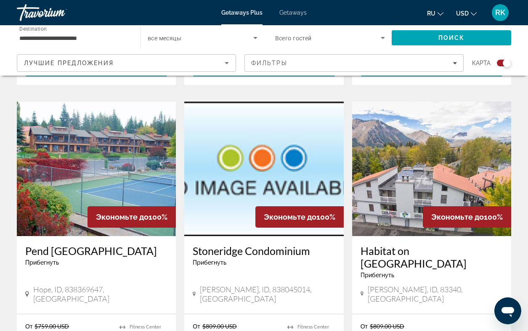
click at [110, 135] on img "Main content" at bounding box center [96, 169] width 159 height 135
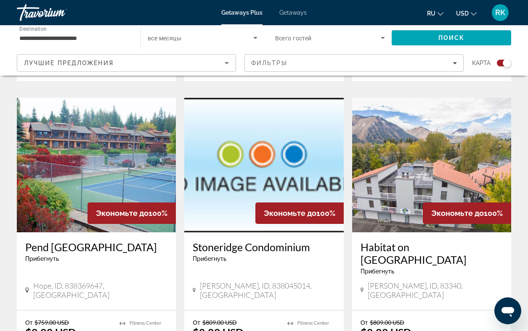
scroll to position [585, 0]
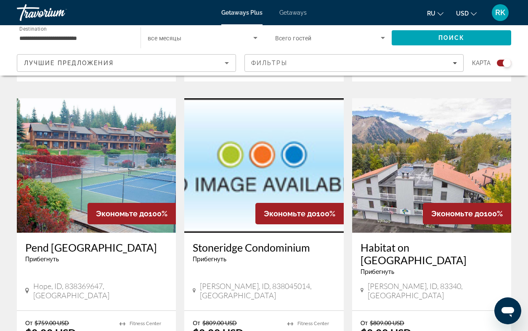
click at [413, 126] on img "Main content" at bounding box center [431, 165] width 159 height 135
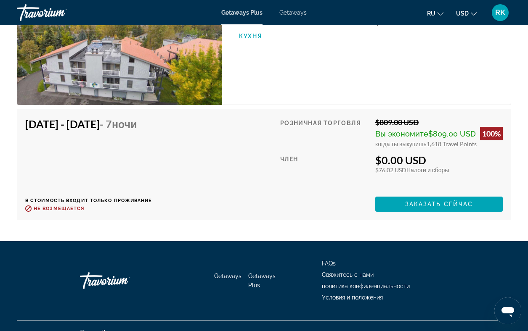
scroll to position [1526, 0]
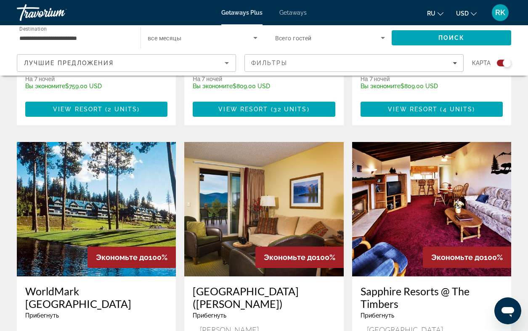
scroll to position [850, 0]
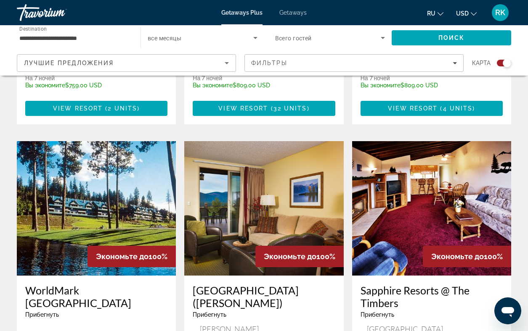
click at [82, 165] on img "Main content" at bounding box center [96, 208] width 159 height 135
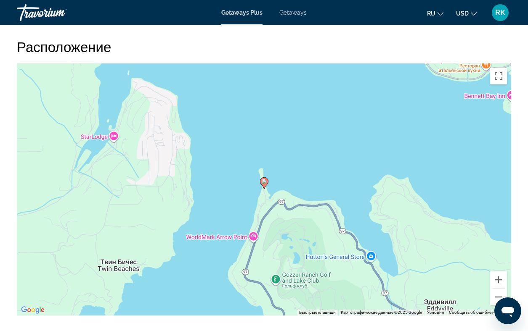
scroll to position [1021, 0]
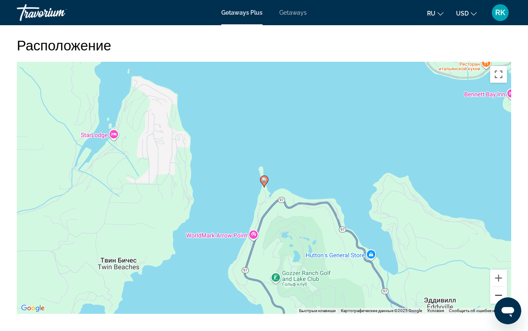
click at [498, 287] on button "Уменьшить" at bounding box center [498, 295] width 17 height 17
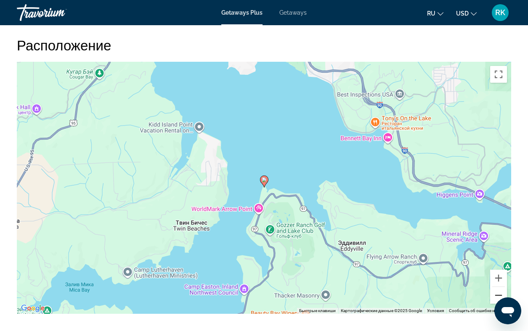
click at [498, 287] on button "Уменьшить" at bounding box center [498, 295] width 17 height 17
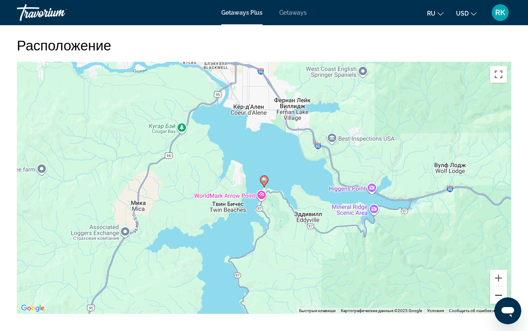
click at [498, 287] on button "Уменьшить" at bounding box center [498, 295] width 17 height 17
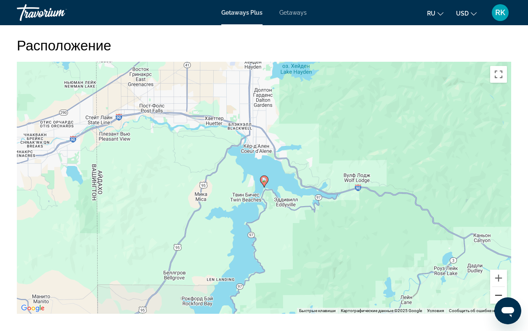
click at [498, 287] on button "Уменьшить" at bounding box center [498, 295] width 17 height 17
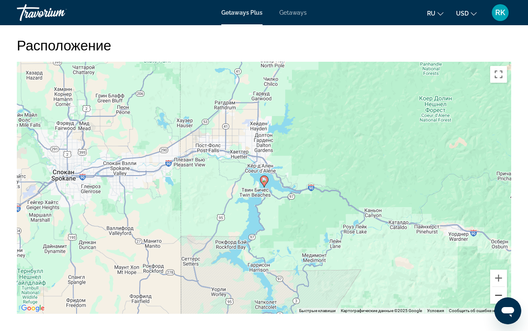
click at [498, 287] on button "Уменьшить" at bounding box center [498, 295] width 17 height 17
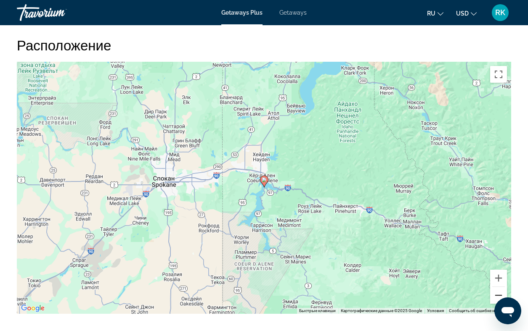
click at [498, 287] on button "Уменьшить" at bounding box center [498, 295] width 17 height 17
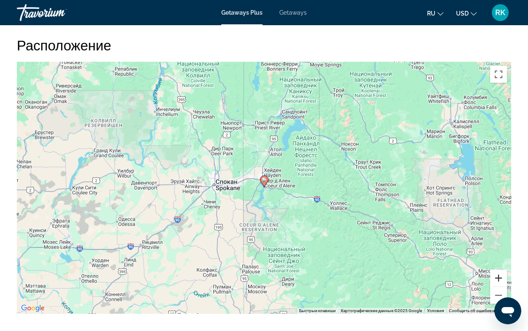
click at [498, 270] on button "Увеличить" at bounding box center [498, 278] width 17 height 17
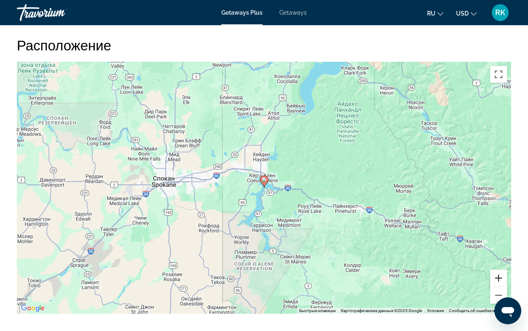
click at [498, 270] on button "Увеличить" at bounding box center [498, 278] width 17 height 17
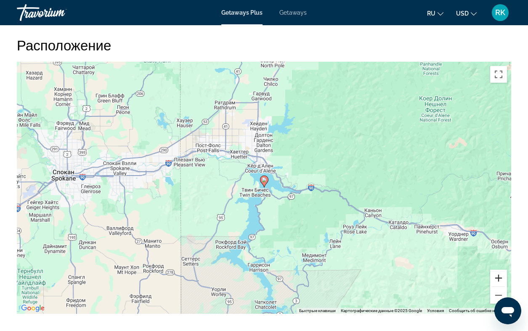
click at [498, 270] on button "Увеличить" at bounding box center [498, 278] width 17 height 17
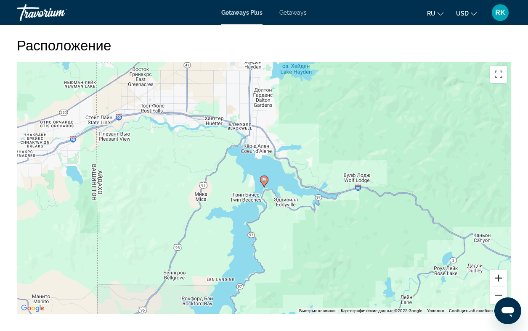
click at [498, 270] on button "Увеличить" at bounding box center [498, 278] width 17 height 17
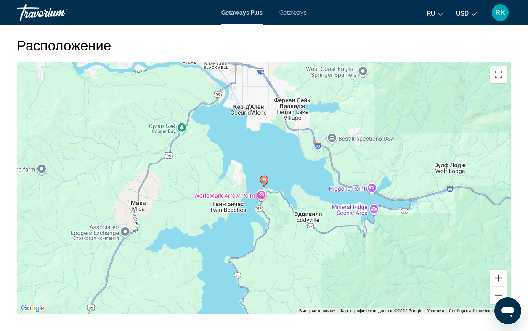
click at [498, 270] on button "Увеличить" at bounding box center [498, 278] width 17 height 17
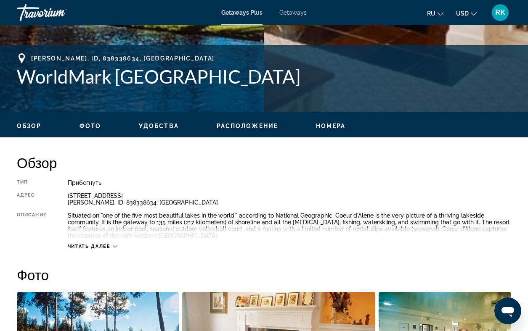
scroll to position [313, 0]
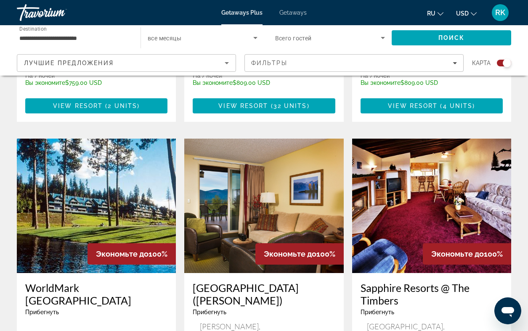
scroll to position [852, 0]
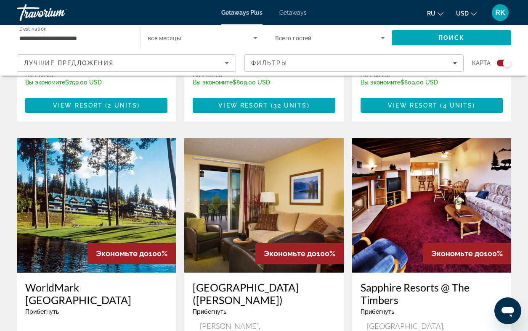
click at [296, 147] on img "Main content" at bounding box center [263, 205] width 159 height 135
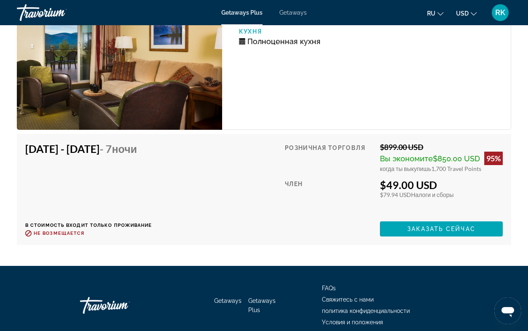
scroll to position [1879, 0]
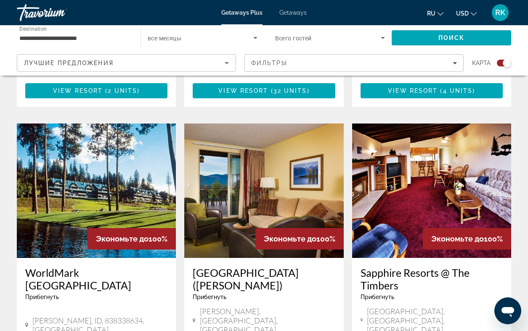
scroll to position [868, 0]
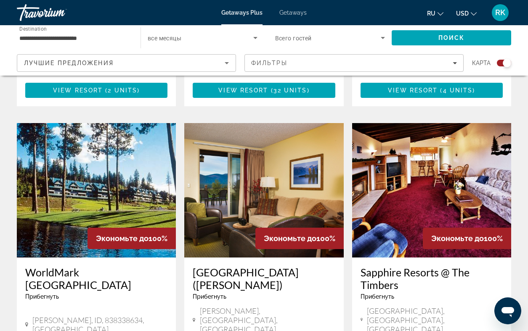
click at [437, 152] on img "Main content" at bounding box center [431, 190] width 159 height 135
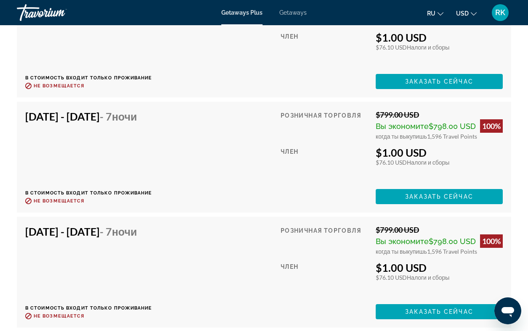
scroll to position [2224, 0]
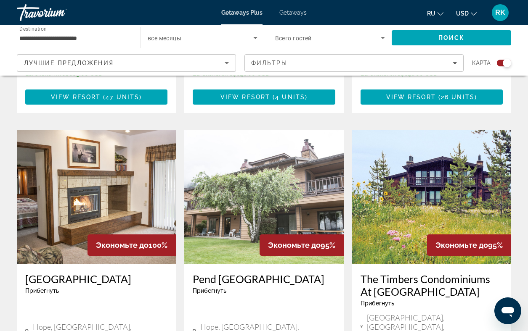
scroll to position [1183, 0]
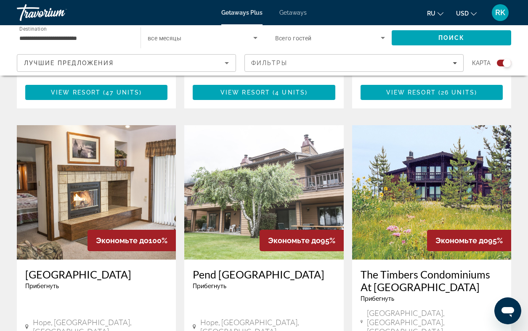
click at [72, 148] on img "Main content" at bounding box center [96, 192] width 159 height 135
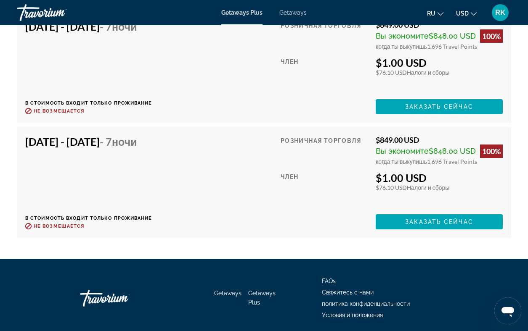
scroll to position [1851, 0]
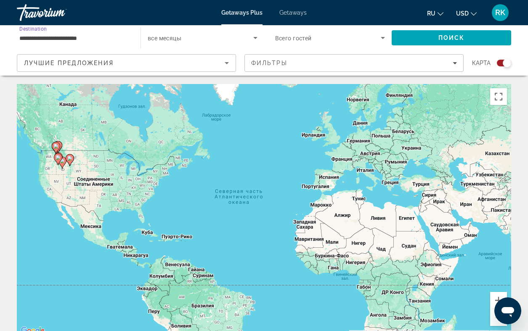
click at [37, 40] on input "**********" at bounding box center [74, 38] width 110 height 10
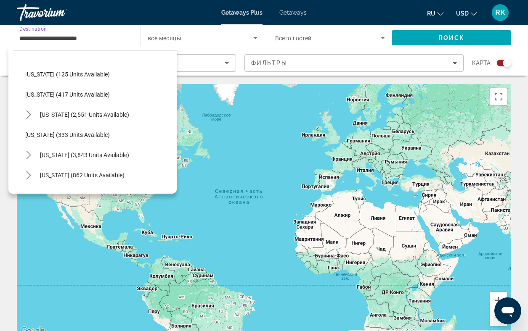
scroll to position [404, 0]
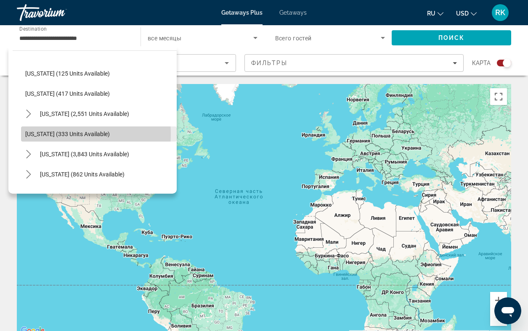
click at [52, 134] on span "[US_STATE] (333 units available)" at bounding box center [67, 134] width 85 height 7
type input "**********"
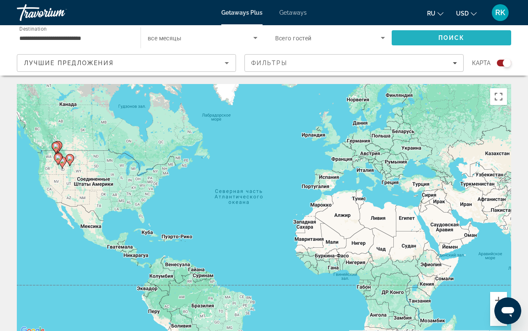
click at [441, 38] on span "Поиск" at bounding box center [451, 37] width 26 height 7
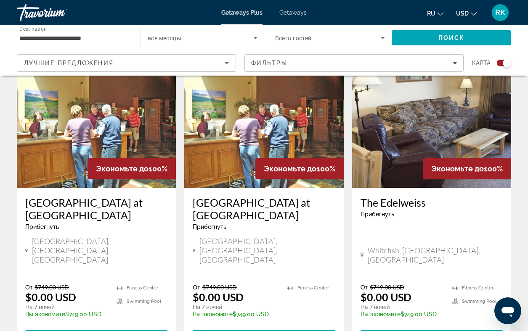
scroll to position [313, 0]
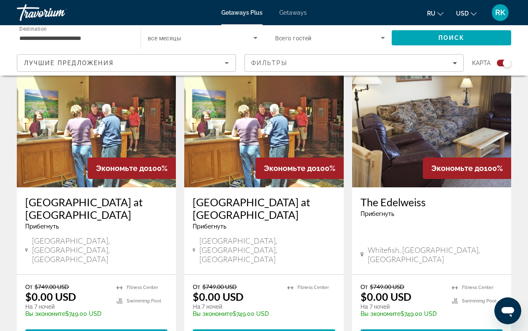
click at [101, 137] on img "Main content" at bounding box center [96, 120] width 159 height 135
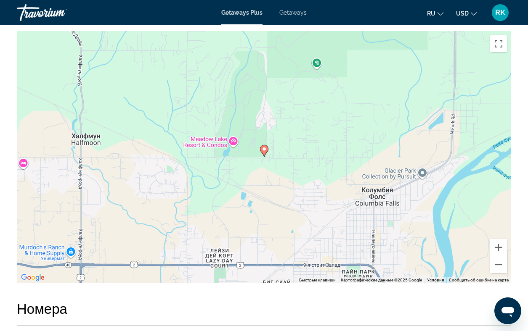
scroll to position [1502, 0]
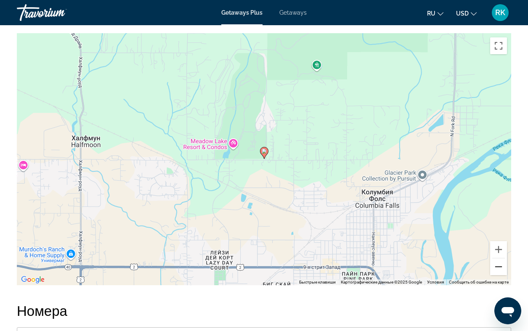
click at [499, 260] on button "Уменьшить" at bounding box center [498, 267] width 17 height 17
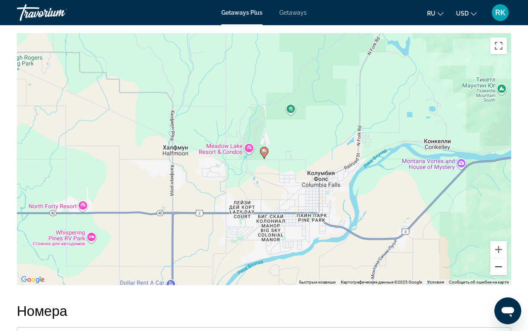
click at [499, 260] on button "Уменьшить" at bounding box center [498, 267] width 17 height 17
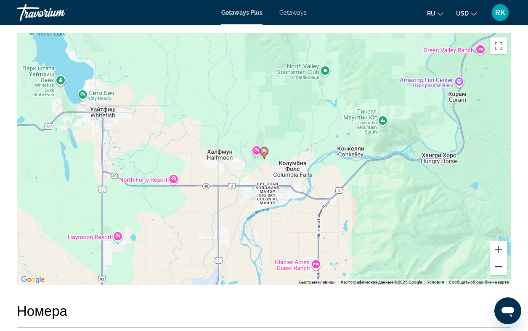
click at [499, 260] on button "Уменьшить" at bounding box center [498, 267] width 17 height 17
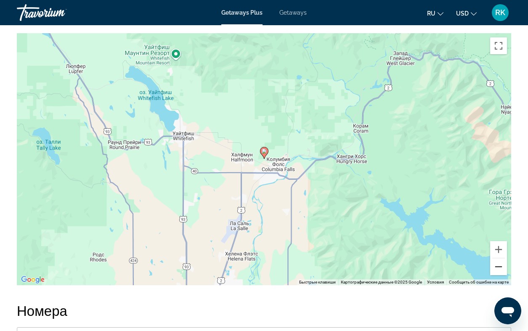
click at [499, 260] on button "Уменьшить" at bounding box center [498, 267] width 17 height 17
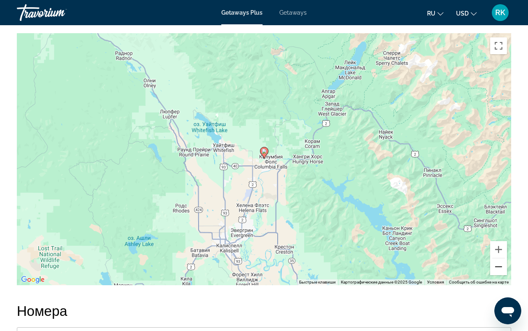
click at [499, 260] on button "Уменьшить" at bounding box center [498, 267] width 17 height 17
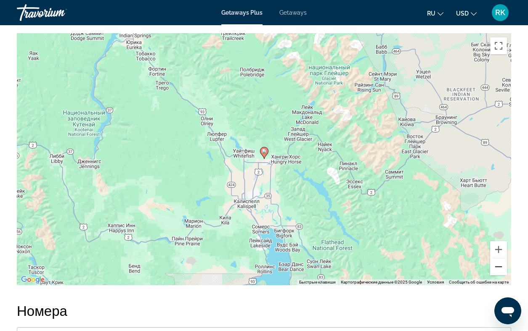
click at [499, 260] on button "Уменьшить" at bounding box center [498, 267] width 17 height 17
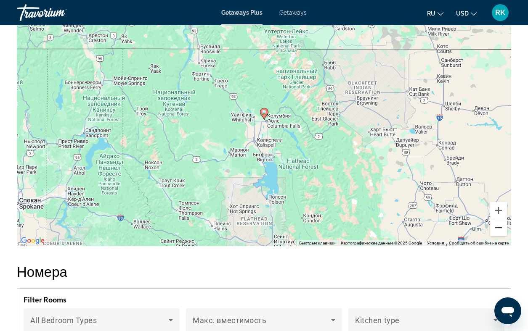
scroll to position [1540, 0]
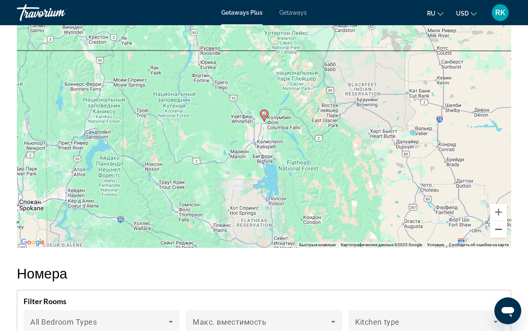
click at [499, 225] on button "Уменьшить" at bounding box center [498, 229] width 17 height 17
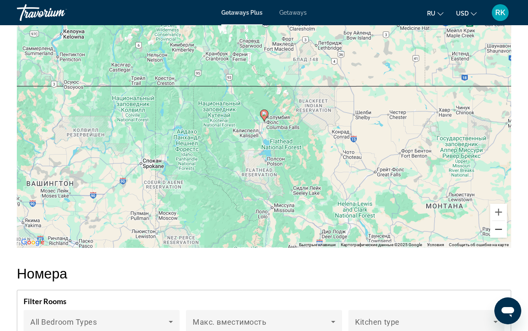
click at [499, 225] on button "Уменьшить" at bounding box center [498, 229] width 17 height 17
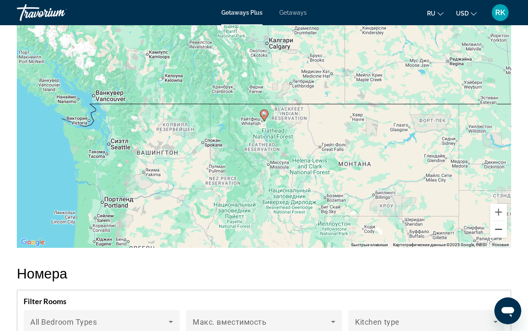
click at [499, 225] on button "Уменьшить" at bounding box center [498, 229] width 17 height 17
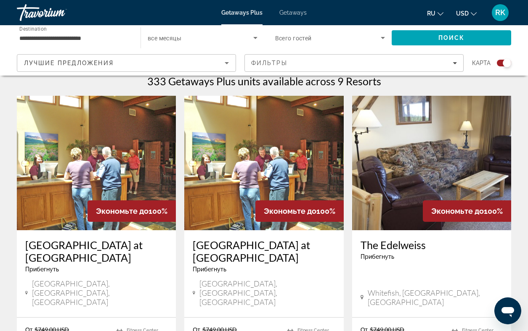
scroll to position [272, 0]
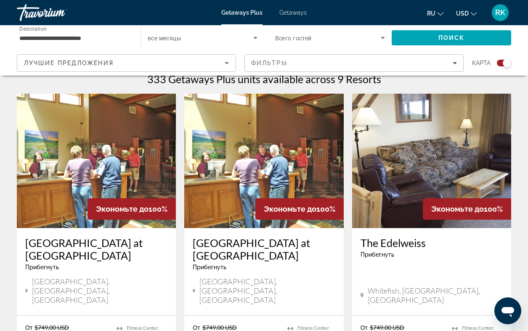
click at [262, 161] on img "Main content" at bounding box center [263, 161] width 159 height 135
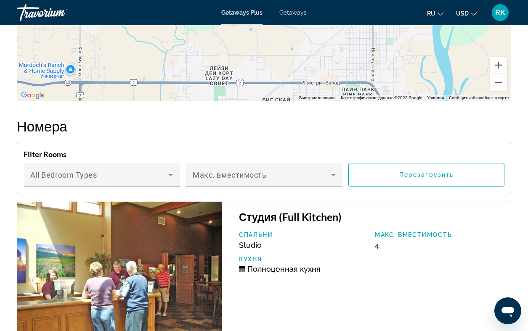
scroll to position [1666, 0]
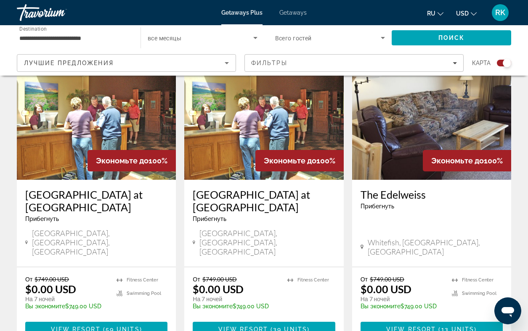
scroll to position [317, 0]
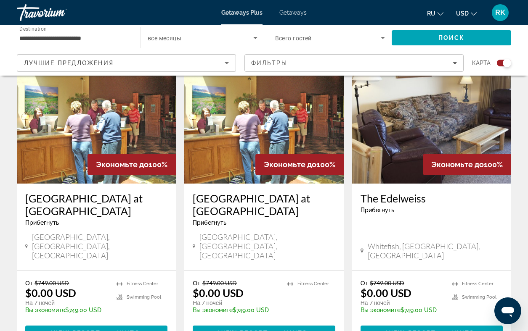
click at [390, 120] on img "Main content" at bounding box center [431, 116] width 159 height 135
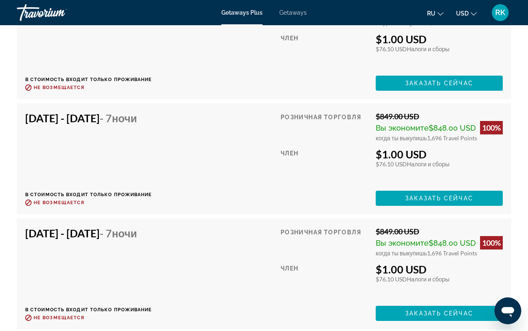
scroll to position [1896, 0]
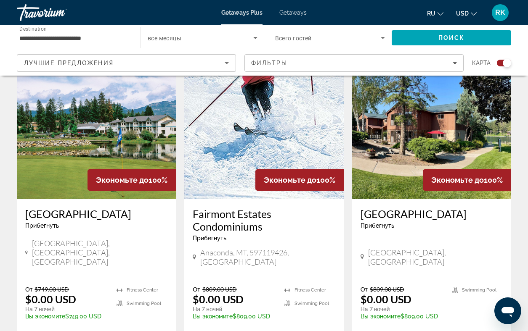
scroll to position [621, 0]
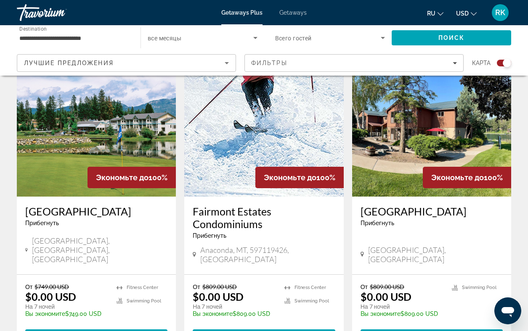
click at [60, 132] on img "Main content" at bounding box center [96, 129] width 159 height 135
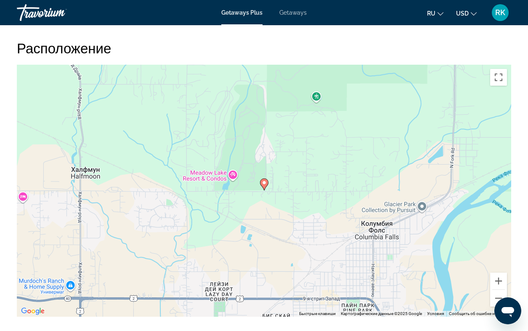
scroll to position [1458, 0]
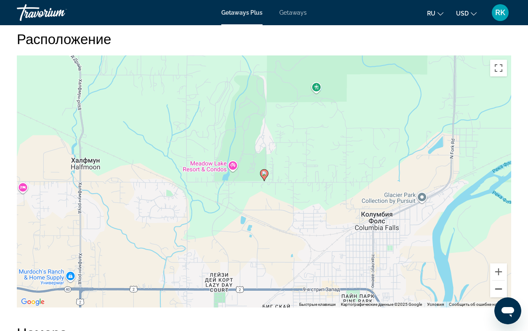
click at [499, 285] on button "Уменьшить" at bounding box center [498, 289] width 17 height 17
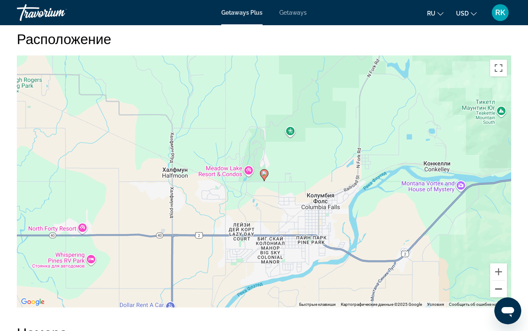
click at [499, 285] on button "Уменьшить" at bounding box center [498, 289] width 17 height 17
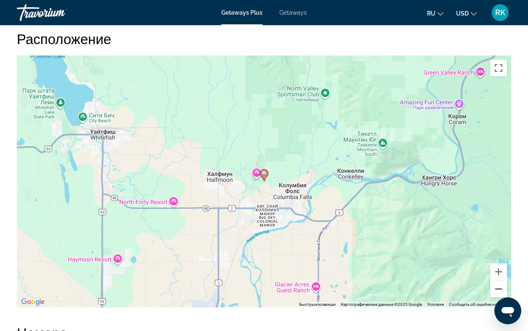
click at [499, 285] on button "Уменьшить" at bounding box center [498, 289] width 17 height 17
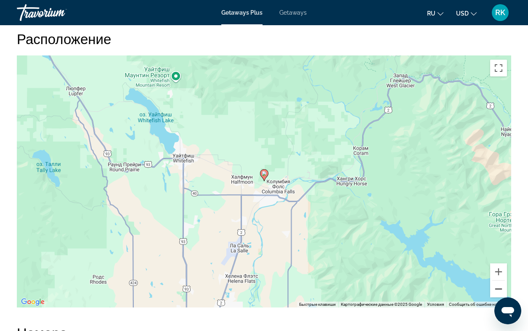
click at [499, 285] on button "Уменьшить" at bounding box center [498, 289] width 17 height 17
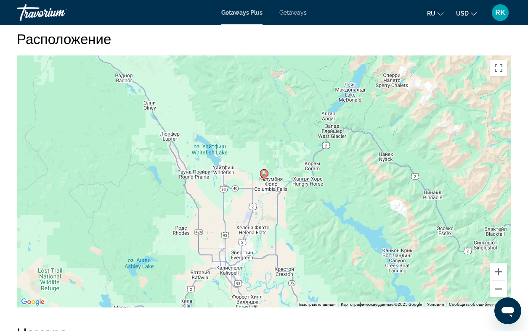
click at [499, 285] on button "Уменьшить" at bounding box center [498, 289] width 17 height 17
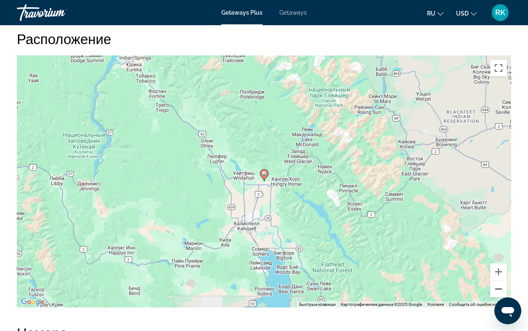
click at [499, 285] on button "Уменьшить" at bounding box center [498, 289] width 17 height 17
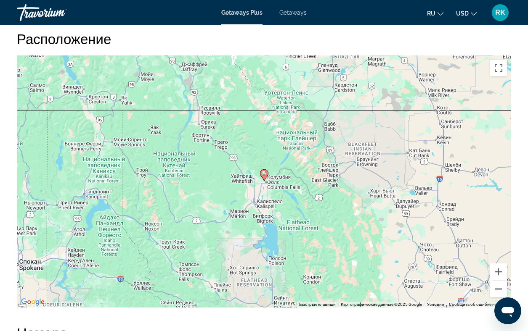
click at [499, 285] on button "Уменьшить" at bounding box center [498, 289] width 17 height 17
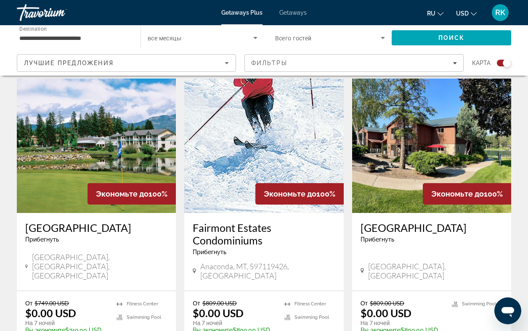
scroll to position [609, 0]
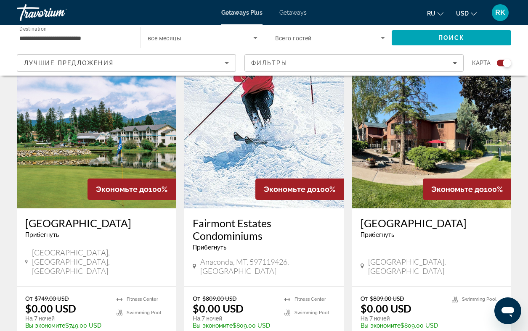
click at [253, 137] on img "Main content" at bounding box center [263, 141] width 159 height 135
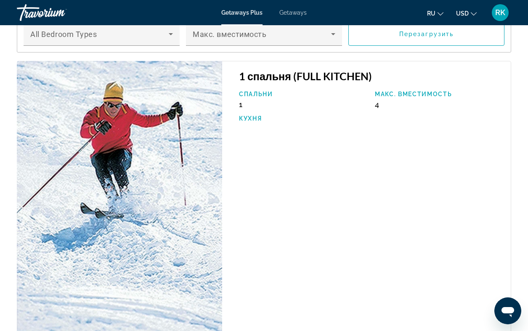
scroll to position [1453, 0]
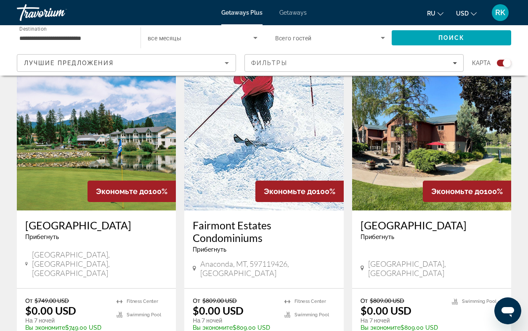
scroll to position [607, 0]
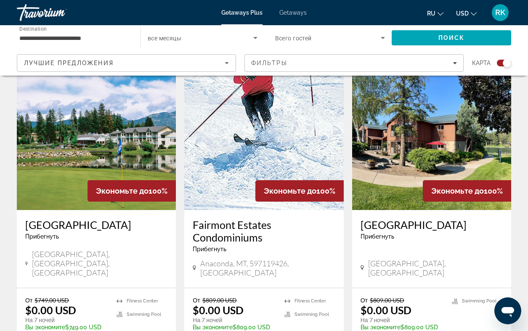
click at [413, 141] on img "Main content" at bounding box center [431, 143] width 159 height 135
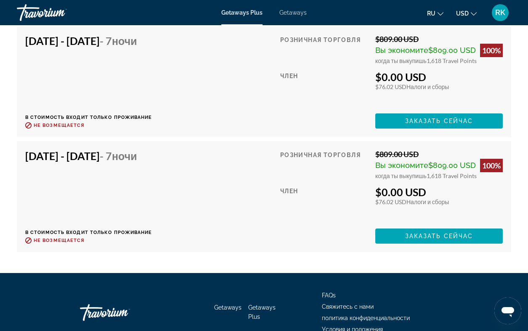
scroll to position [2023, 0]
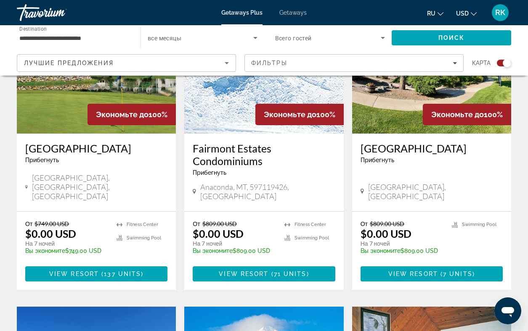
scroll to position [662, 0]
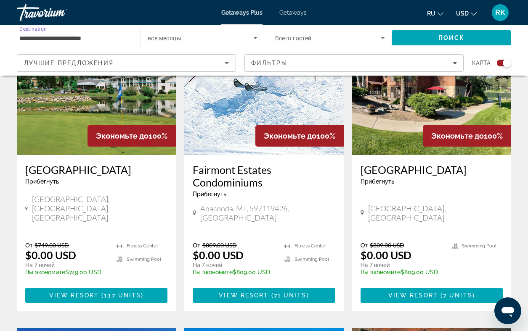
click at [62, 37] on input "**********" at bounding box center [74, 38] width 110 height 10
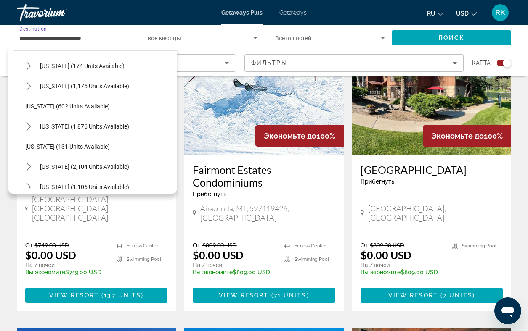
scroll to position [574, 0]
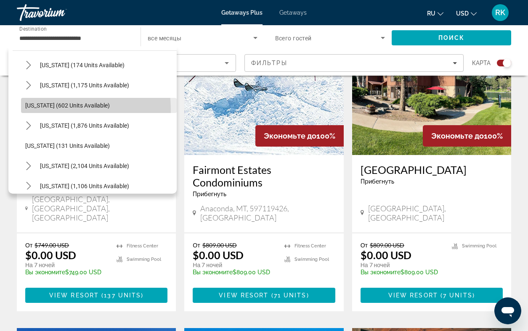
click at [52, 109] on span "Select destination: Oregon (602 units available)" at bounding box center [99, 105] width 156 height 20
type input "**********"
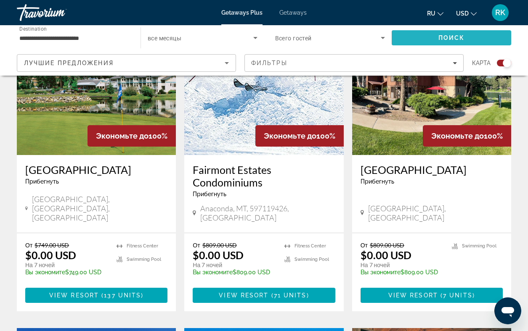
click at [439, 38] on span "Поиск" at bounding box center [451, 37] width 26 height 7
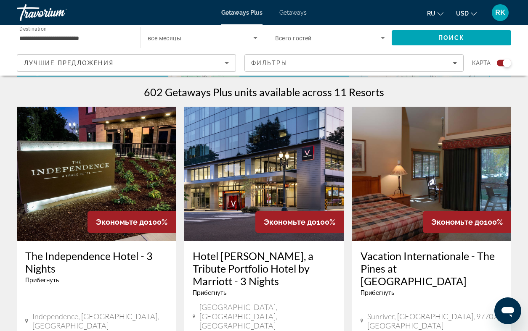
scroll to position [264, 0]
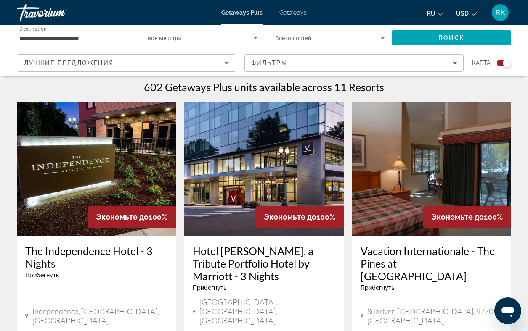
click at [248, 164] on img "Main content" at bounding box center [263, 169] width 159 height 135
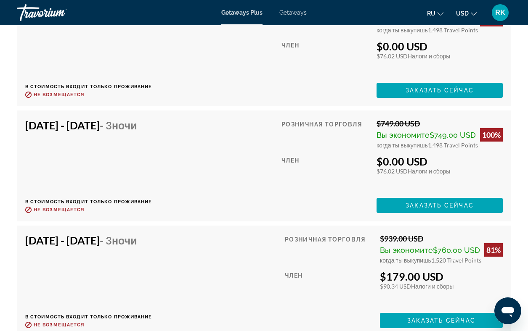
scroll to position [4566, 0]
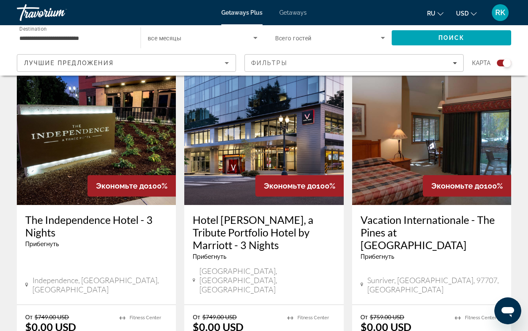
scroll to position [293, 0]
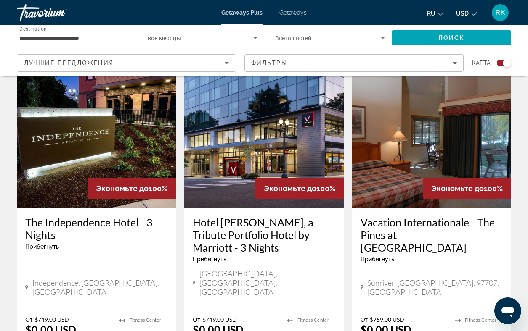
click at [74, 132] on img "Main content" at bounding box center [96, 140] width 159 height 135
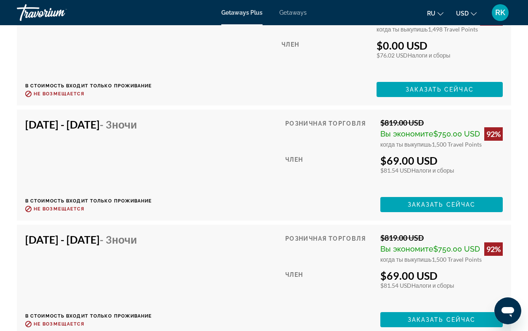
scroll to position [2026, 0]
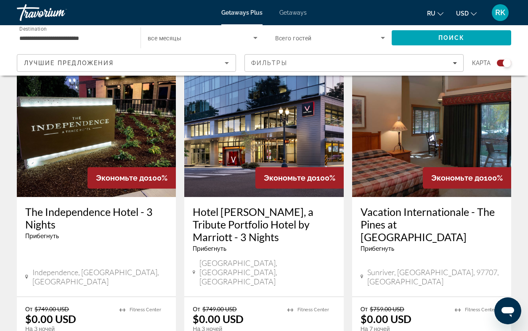
scroll to position [309, 0]
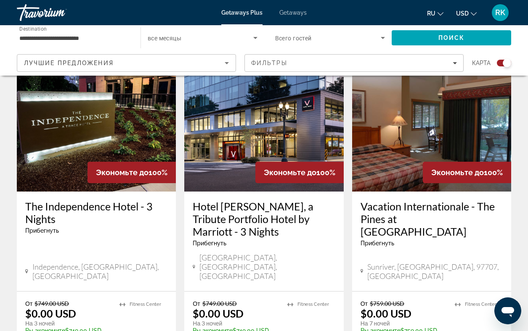
click at [402, 159] on img "Main content" at bounding box center [431, 124] width 159 height 135
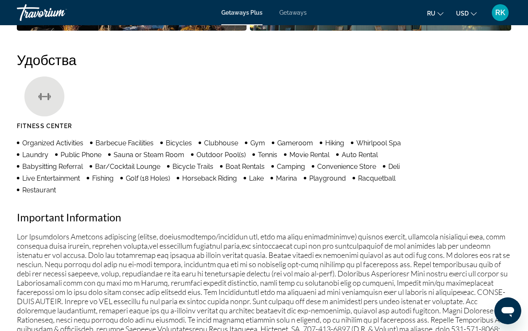
scroll to position [738, 0]
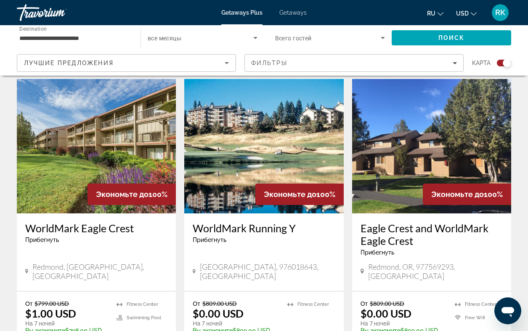
scroll to position [617, 0]
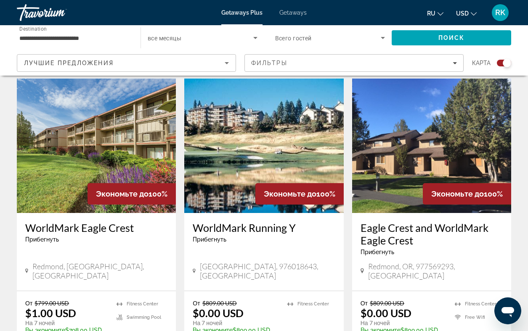
click at [88, 139] on img "Main content" at bounding box center [96, 146] width 159 height 135
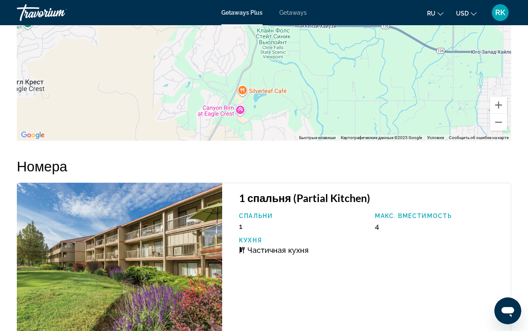
scroll to position [1578, 0]
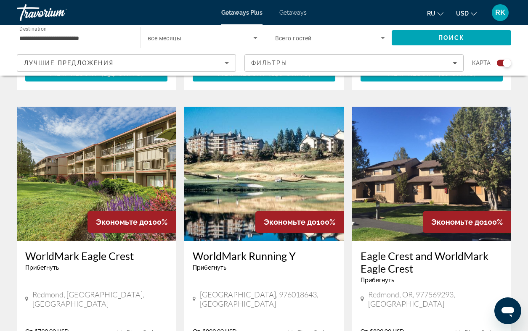
scroll to position [590, 0]
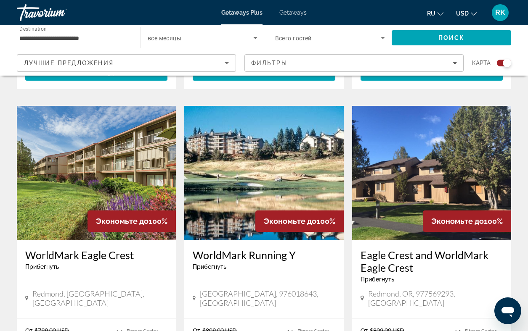
click at [269, 158] on img "Main content" at bounding box center [263, 173] width 159 height 135
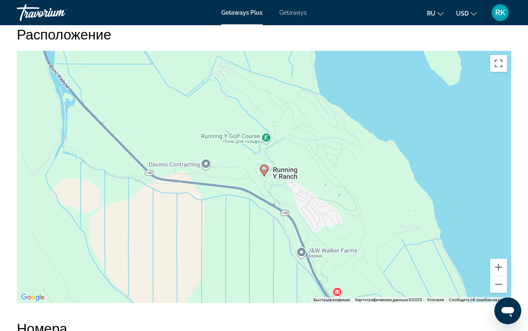
scroll to position [1088, 0]
click at [496, 285] on button "Уменьшить" at bounding box center [498, 283] width 17 height 17
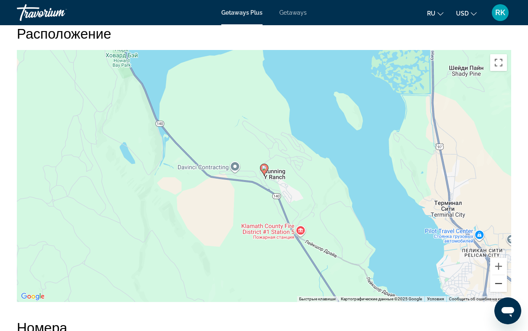
click at [496, 285] on button "Уменьшить" at bounding box center [498, 283] width 17 height 17
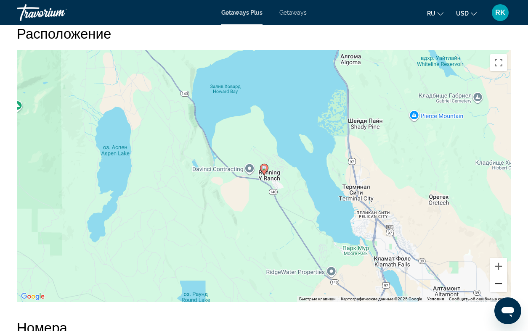
click at [496, 285] on button "Уменьшить" at bounding box center [498, 283] width 17 height 17
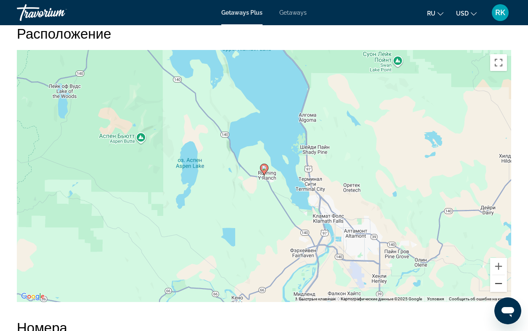
click at [496, 285] on button "Уменьшить" at bounding box center [498, 283] width 17 height 17
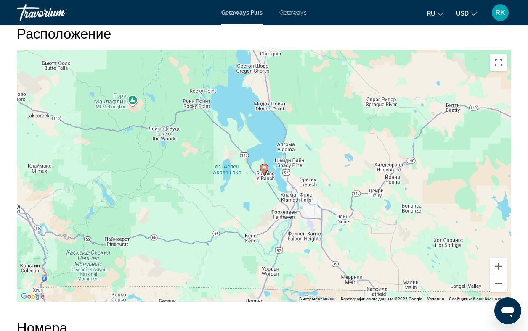
click at [496, 285] on button "Уменьшить" at bounding box center [498, 283] width 17 height 17
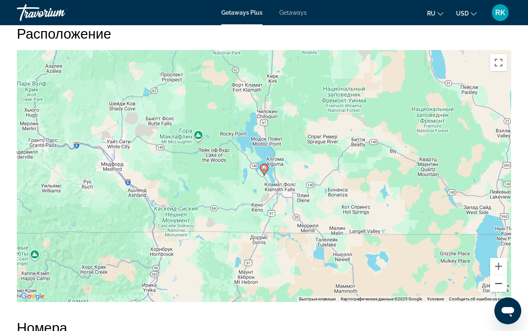
drag, startPoint x: 0, startPoint y: 0, endPoint x: 496, endPoint y: 285, distance: 572.0
click at [496, 285] on button "Уменьшить" at bounding box center [498, 283] width 17 height 17
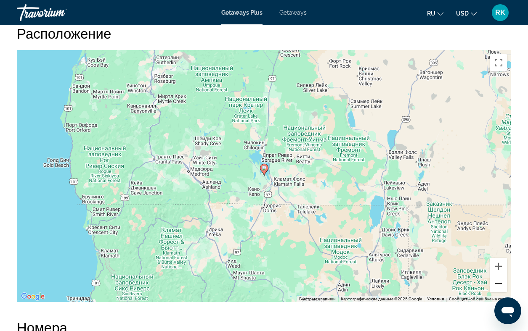
click at [496, 285] on button "Уменьшить" at bounding box center [498, 283] width 17 height 17
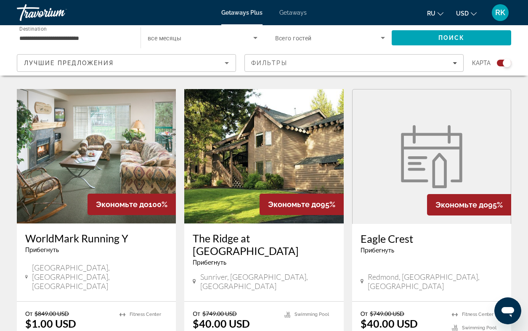
scroll to position [914, 0]
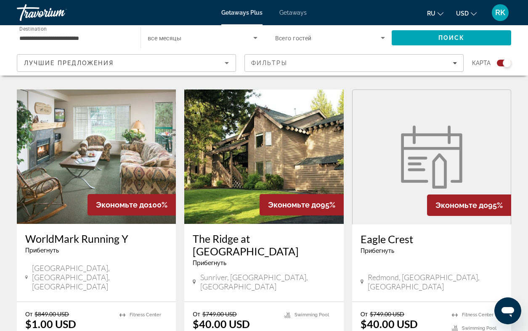
click at [114, 140] on img "Main content" at bounding box center [96, 157] width 159 height 135
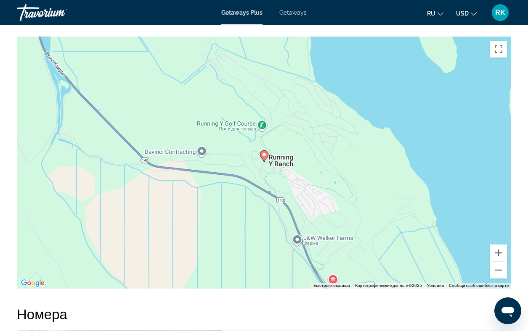
scroll to position [1370, 0]
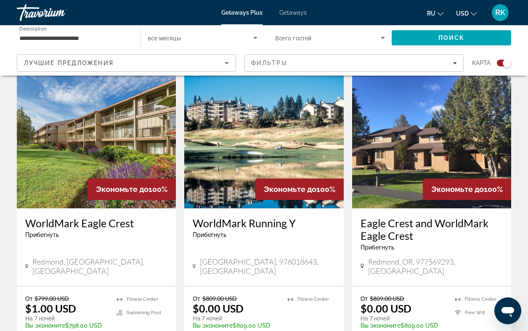
scroll to position [619, 0]
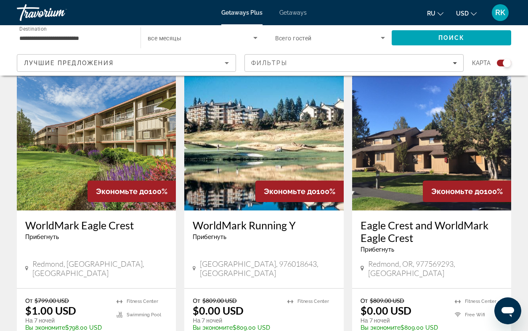
click at [409, 147] on img "Main content" at bounding box center [431, 143] width 159 height 135
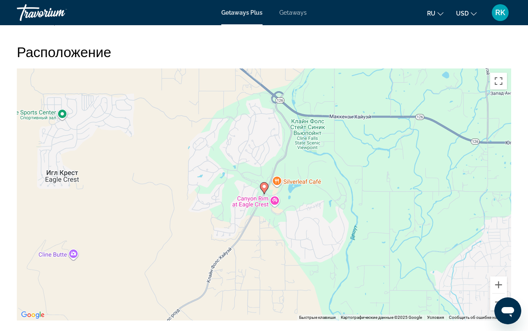
scroll to position [1213, 0]
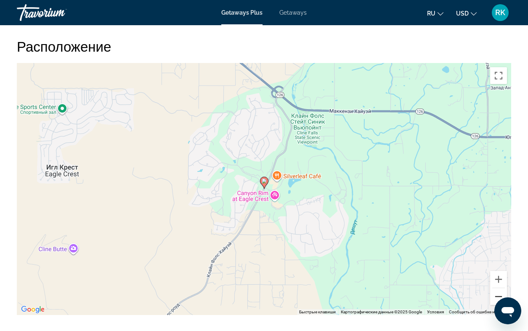
click at [497, 288] on button "Уменьшить" at bounding box center [498, 296] width 17 height 17
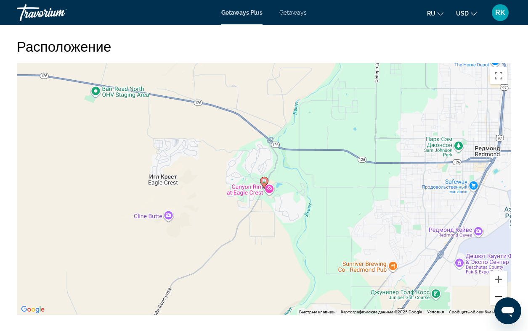
click at [497, 288] on button "Уменьшить" at bounding box center [498, 296] width 17 height 17
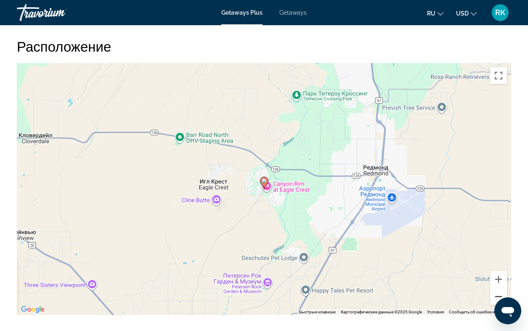
click at [497, 288] on button "Уменьшить" at bounding box center [498, 296] width 17 height 17
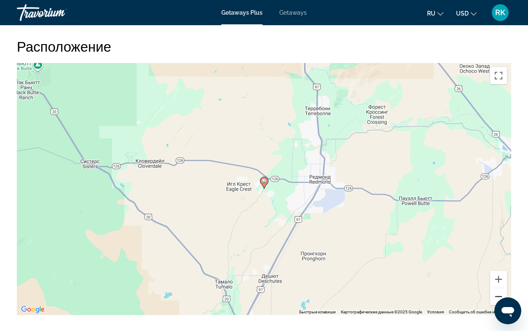
click at [497, 288] on button "Уменьшить" at bounding box center [498, 296] width 17 height 17
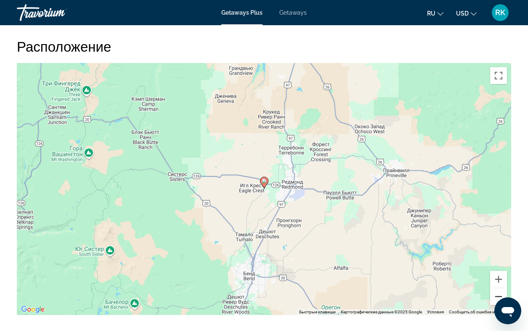
click at [497, 288] on button "Уменьшить" at bounding box center [498, 296] width 17 height 17
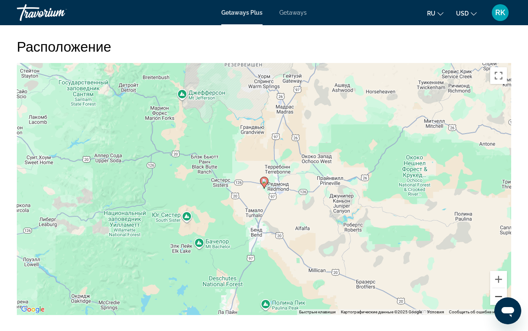
click at [497, 288] on button "Уменьшить" at bounding box center [498, 296] width 17 height 17
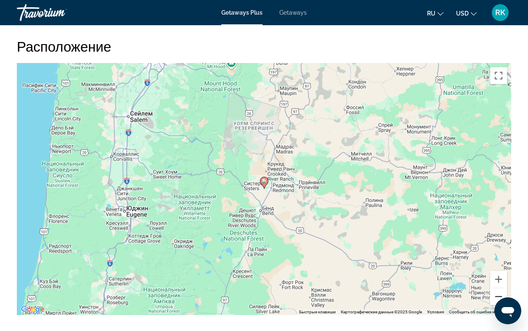
click at [497, 288] on button "Уменьшить" at bounding box center [498, 296] width 17 height 17
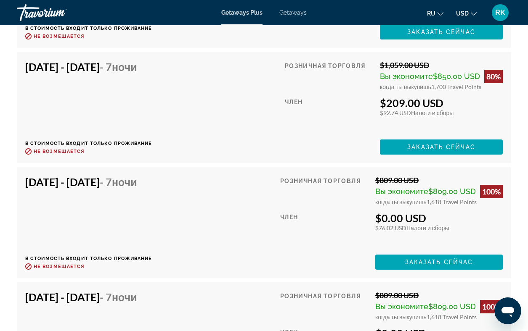
scroll to position [2369, 0]
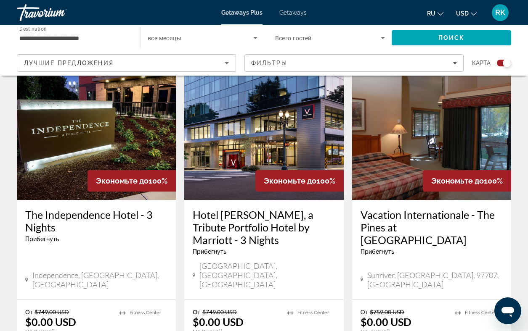
scroll to position [304, 0]
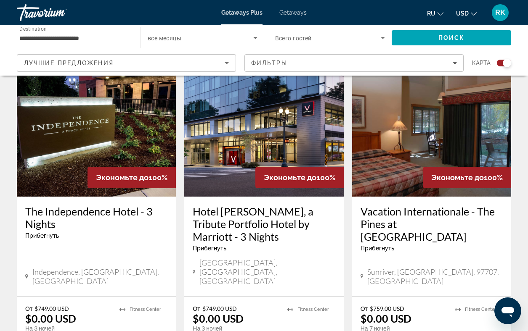
click at [386, 135] on img "Main content" at bounding box center [431, 129] width 159 height 135
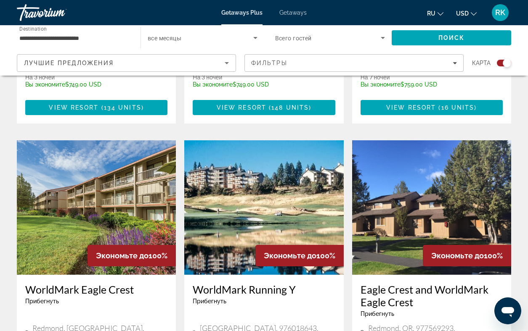
scroll to position [554, 0]
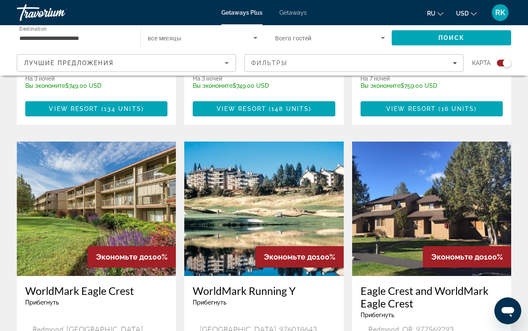
click at [51, 11] on div "Travorium" at bounding box center [59, 13] width 84 height 22
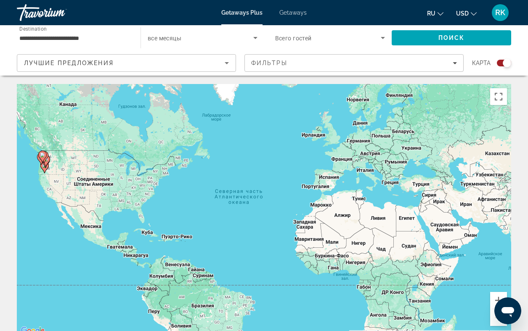
click at [50, 14] on div "Travorium" at bounding box center [59, 13] width 84 height 22
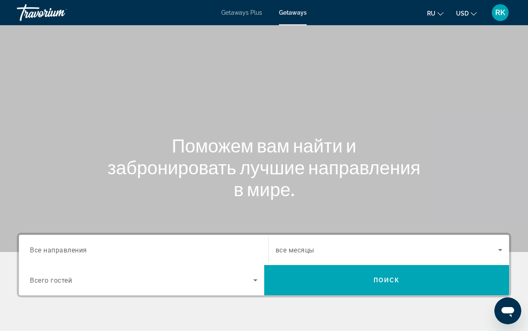
click at [46, 16] on div "Travorium" at bounding box center [59, 13] width 84 height 22
